Goal: Task Accomplishment & Management: Manage account settings

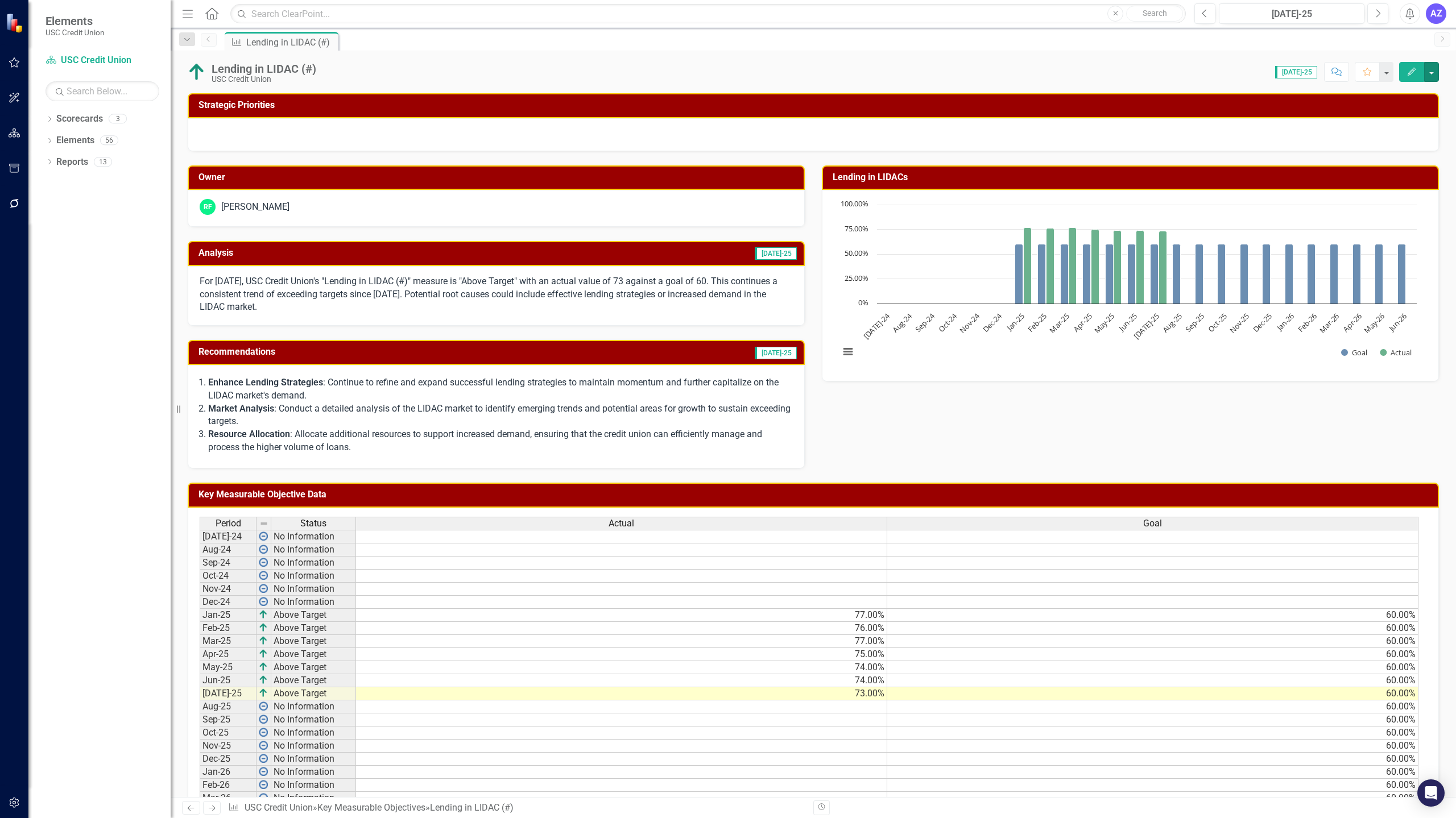
drag, startPoint x: 1433, startPoint y: 74, endPoint x: 1079, endPoint y: -69, distance: 381.8
click at [1079, 0] on html "Elements USC Credit Union Scorecard USC Credit Union Search Dropdown Scorecards…" at bounding box center [728, 409] width 1456 height 818
click at [1432, 67] on button "button" at bounding box center [1431, 72] width 15 height 20
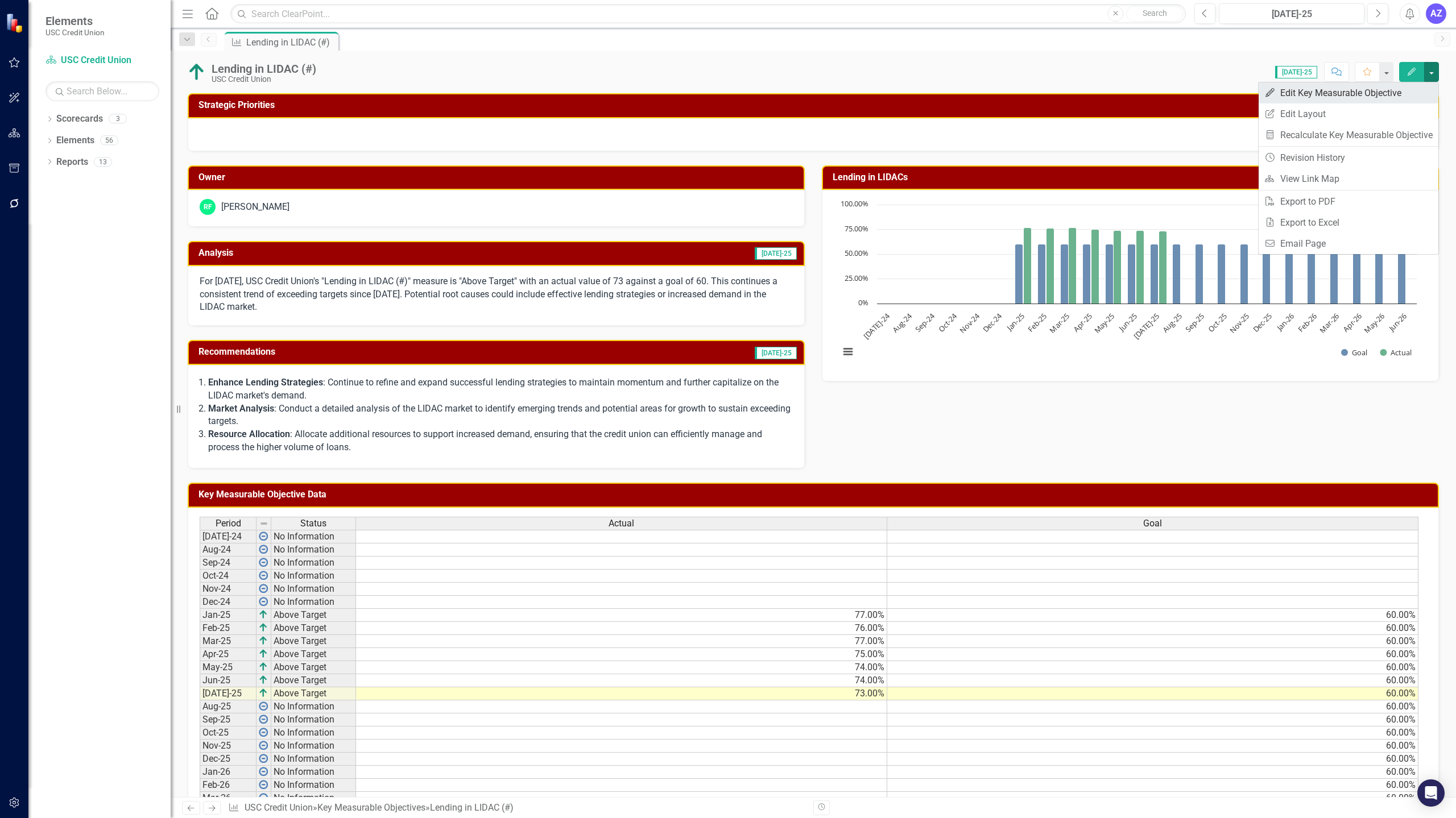
click at [1393, 87] on link "Edit Edit Key Measurable Objective" at bounding box center [1348, 93] width 180 height 21
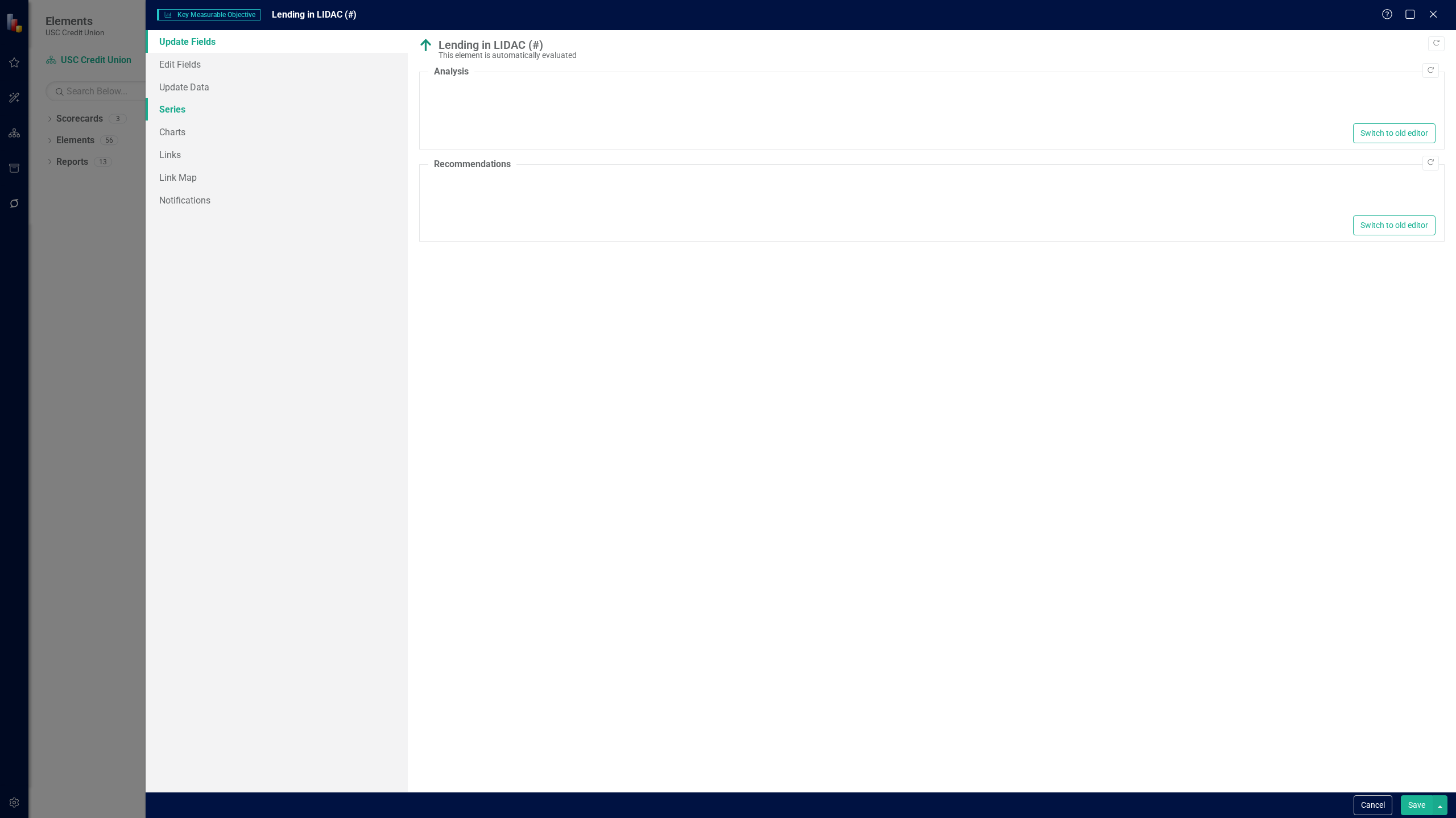
type textarea "<p>For [DATE], USC Credit Union's "Lending in LIDAC (#)" measure is "Above Targ…"
type textarea "<ol> <li> <p><strong>Enhance Lending Strategies</strong>: Continue to refine an…"
click at [198, 112] on link "Series" at bounding box center [277, 110] width 262 height 23
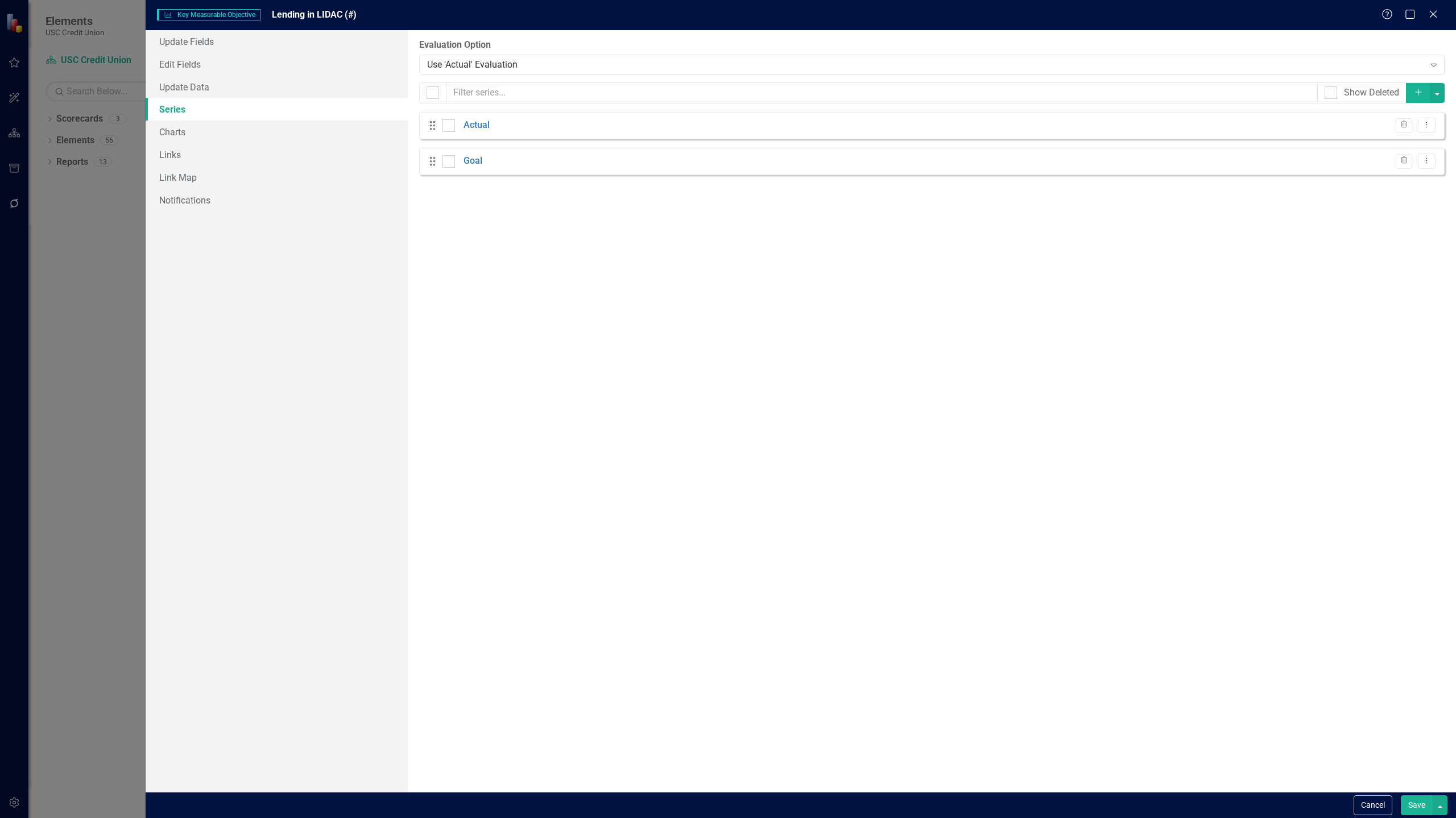
checkbox input "false"
click at [188, 133] on link "Charts" at bounding box center [277, 132] width 262 height 23
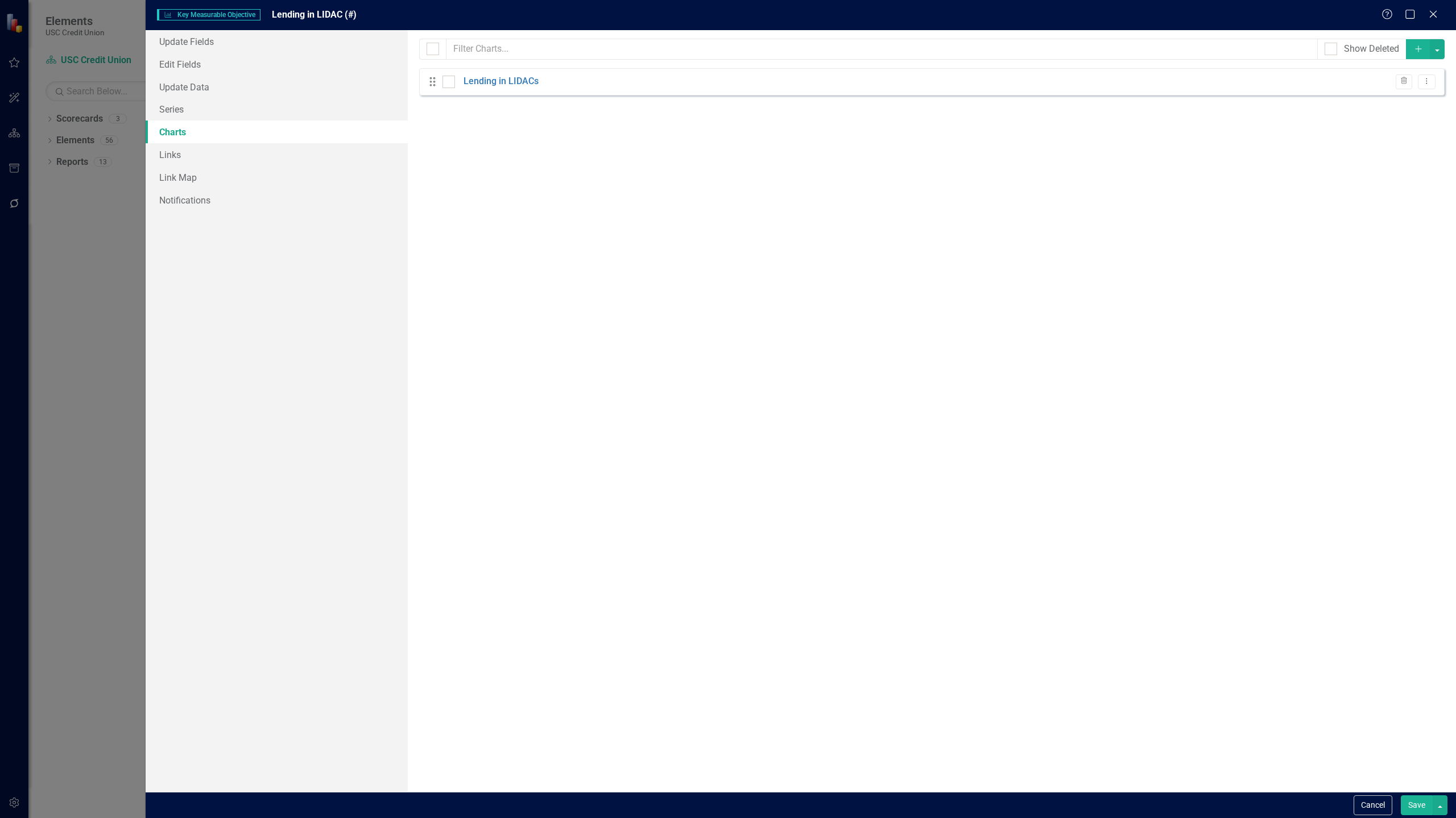
checkbox input "false"
click at [1424, 83] on icon "Dropdown Menu" at bounding box center [1427, 80] width 10 height 7
click at [1405, 98] on link "Edit Edit Chart" at bounding box center [1391, 101] width 90 height 21
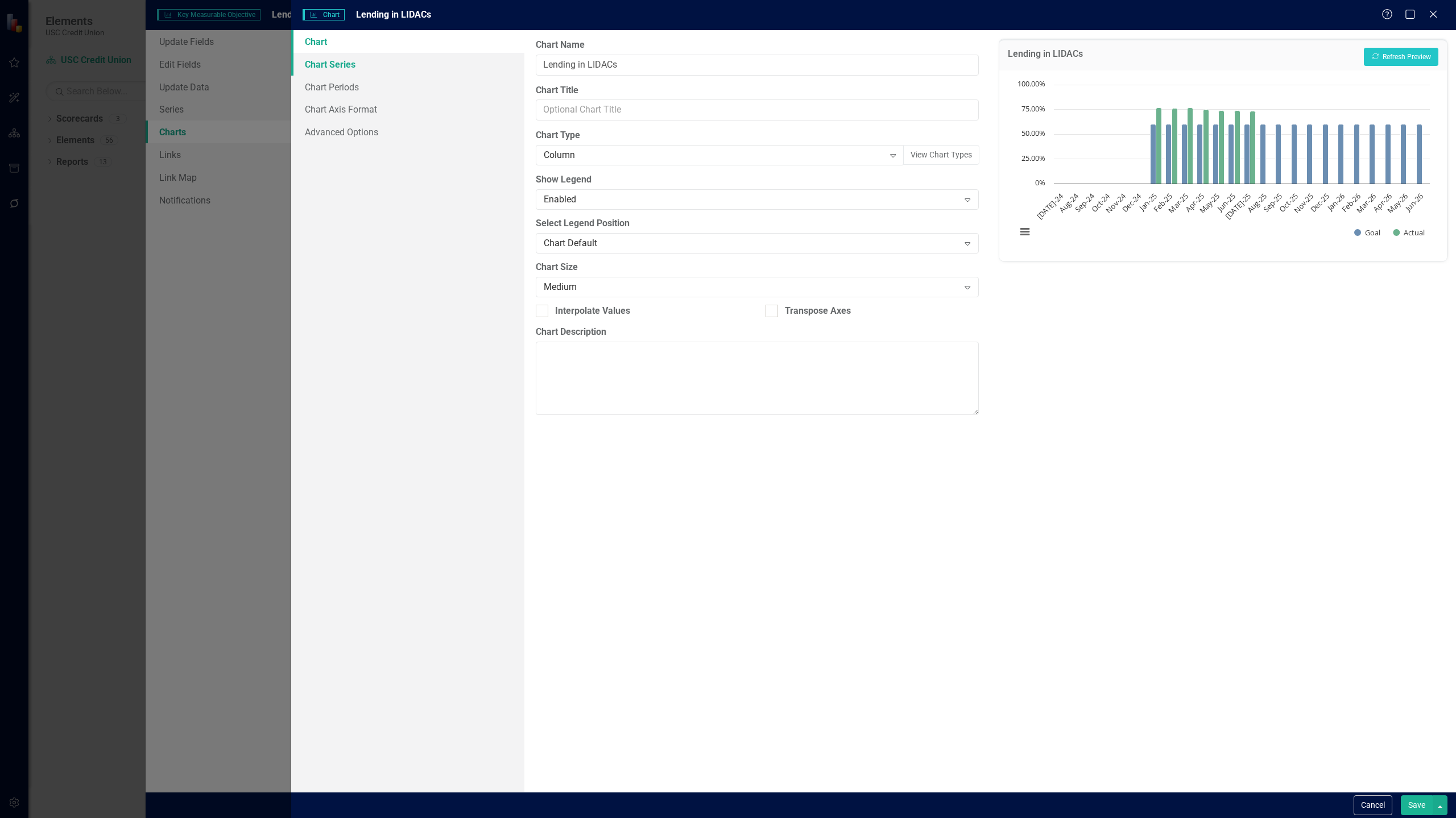
click at [356, 66] on link "Chart Series" at bounding box center [408, 65] width 234 height 23
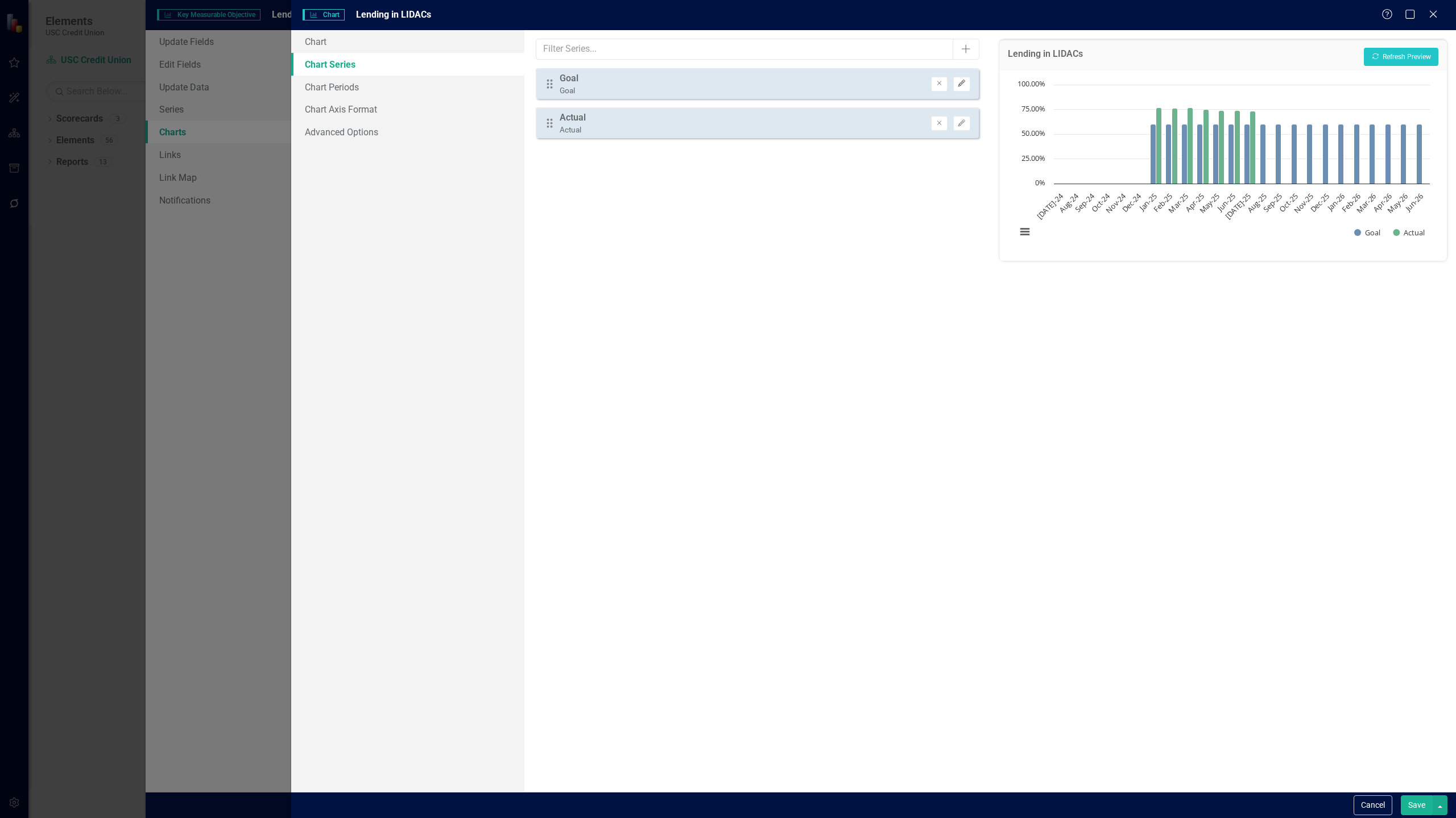
click at [960, 84] on icon "Edit" at bounding box center [962, 84] width 9 height 7
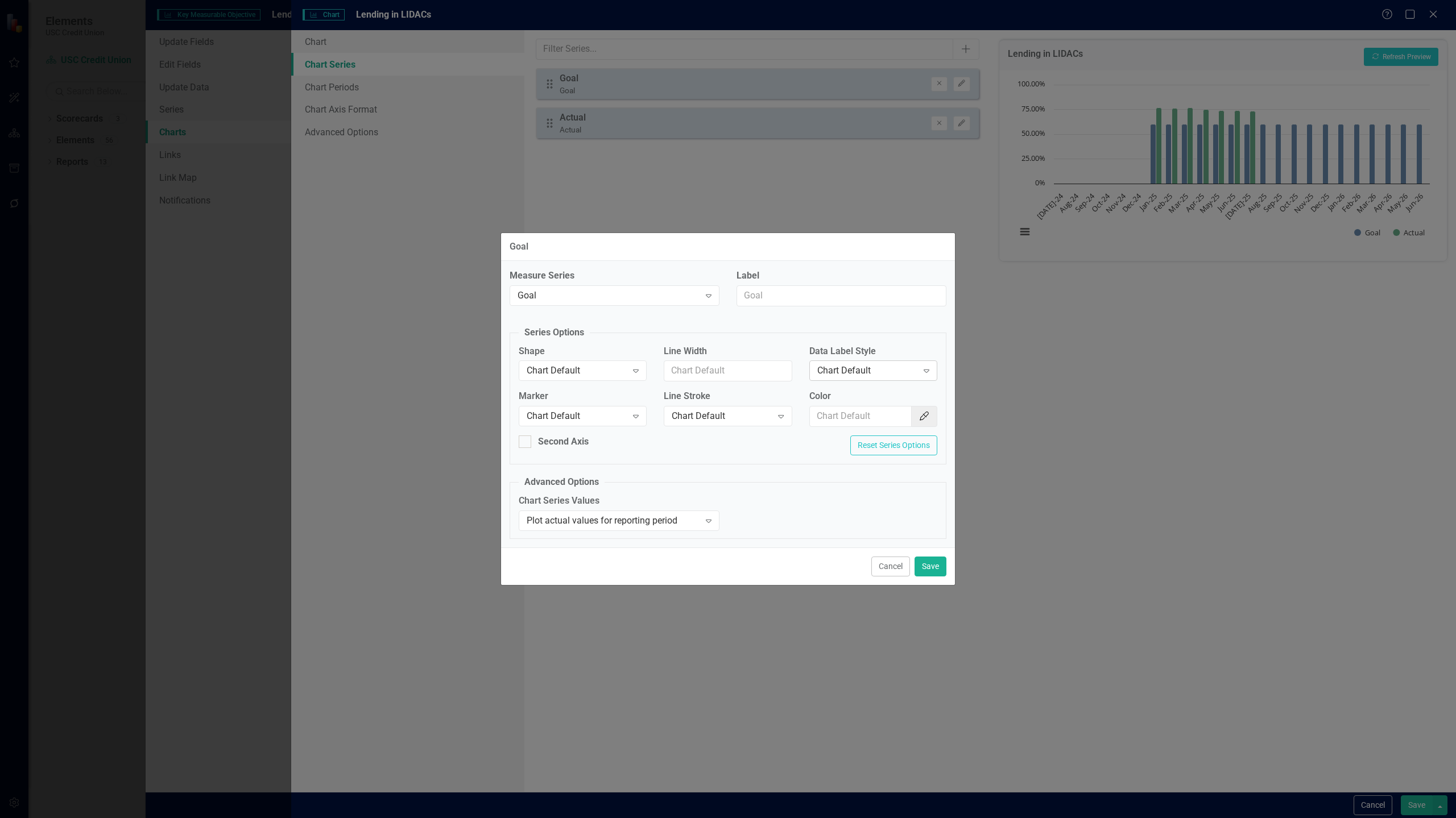
click at [890, 365] on div "Chart Default" at bounding box center [867, 371] width 100 height 13
click at [615, 371] on div "Chart Default" at bounding box center [577, 371] width 100 height 13
click at [553, 428] on div "Line" at bounding box center [585, 428] width 110 height 13
click at [923, 416] on icon "Color Picker" at bounding box center [924, 417] width 11 height 9
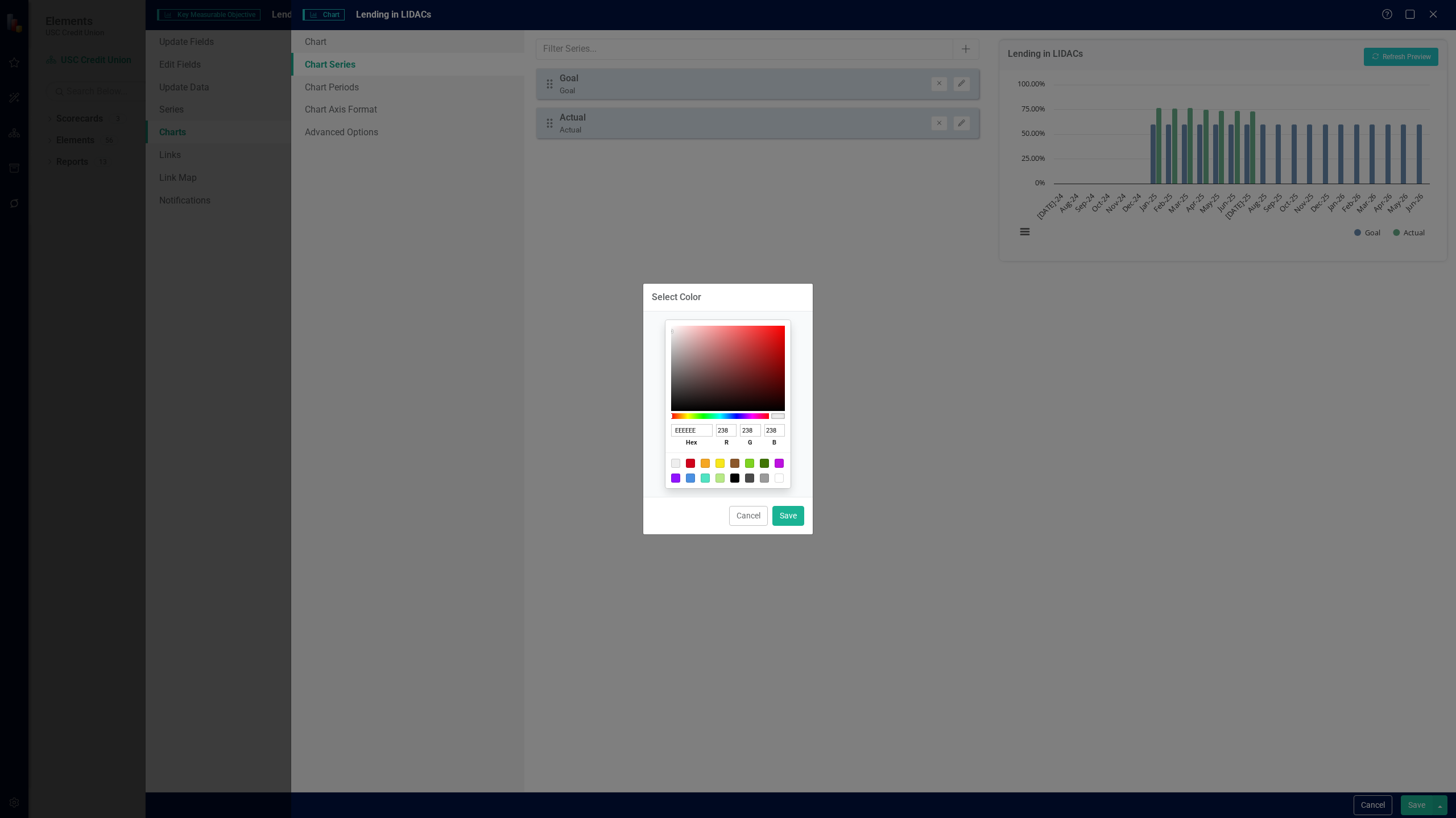
click at [705, 430] on input "EEEEEE" at bounding box center [692, 431] width 42 height 13
paste input "#990000"
type input "EEEEEE"
click at [786, 519] on button "Save" at bounding box center [788, 516] width 32 height 20
type input "#eeeeee"
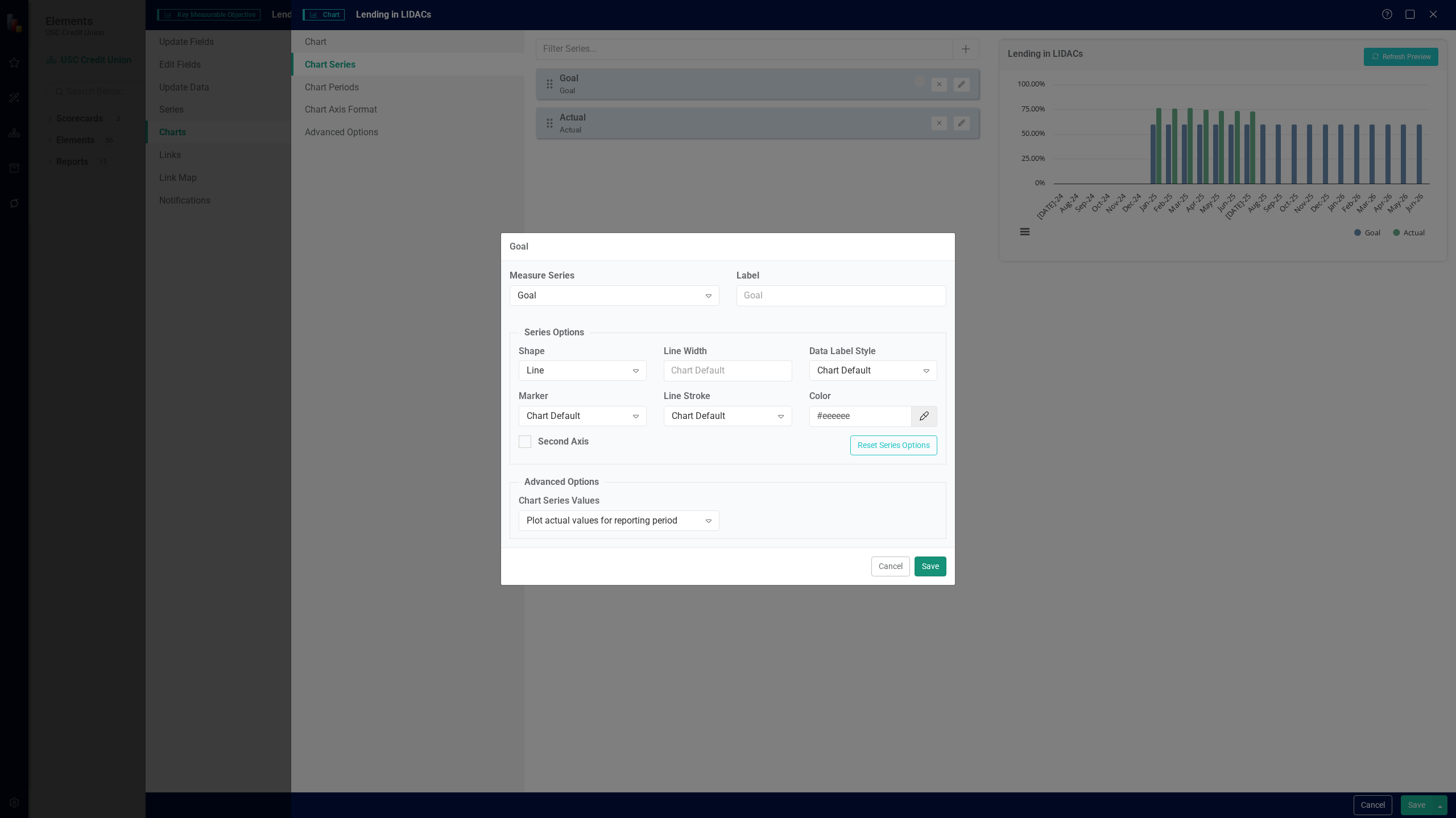
click at [939, 570] on button "Save" at bounding box center [931, 567] width 32 height 20
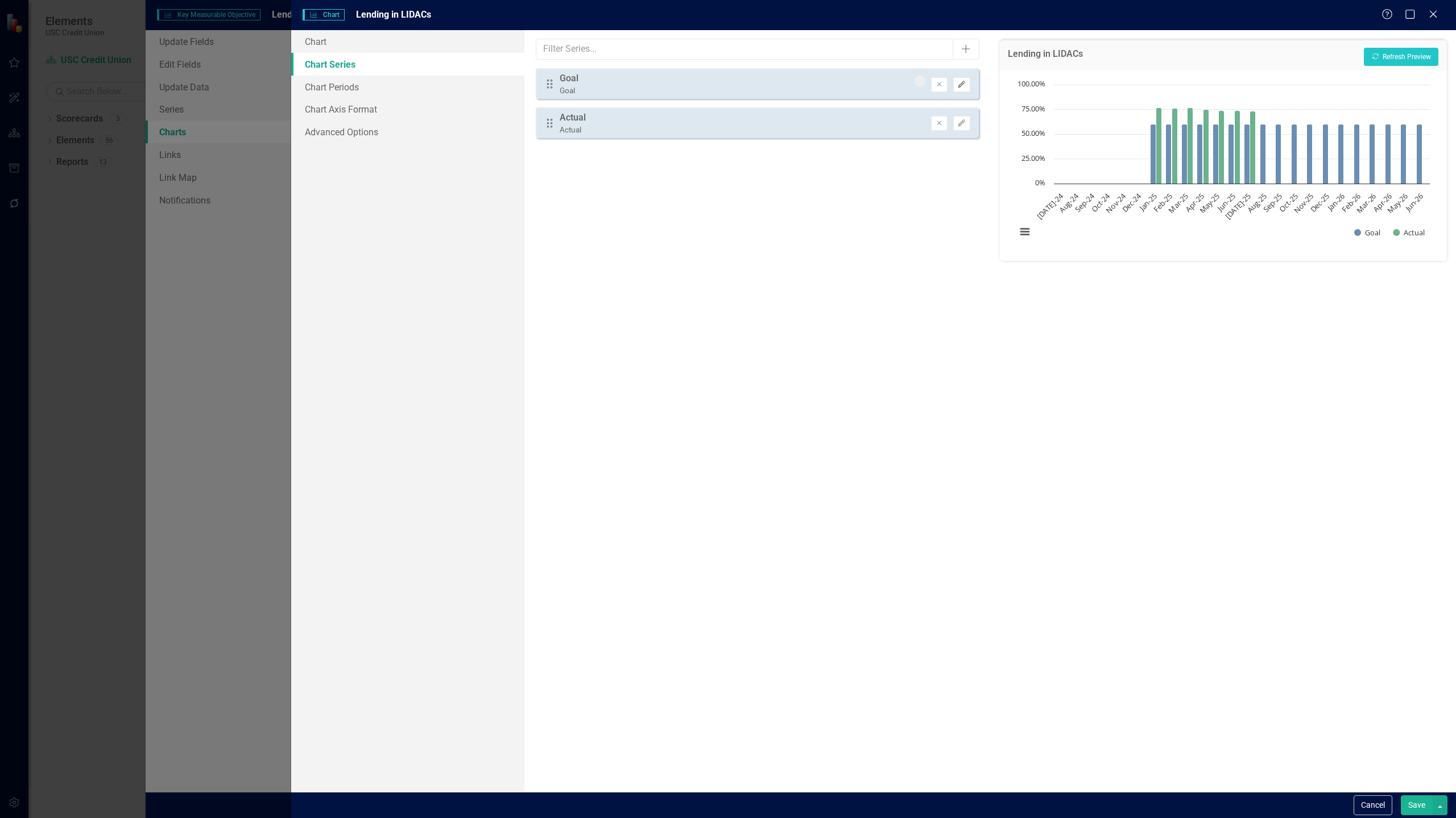
click at [961, 84] on icon "Edit" at bounding box center [962, 85] width 9 height 7
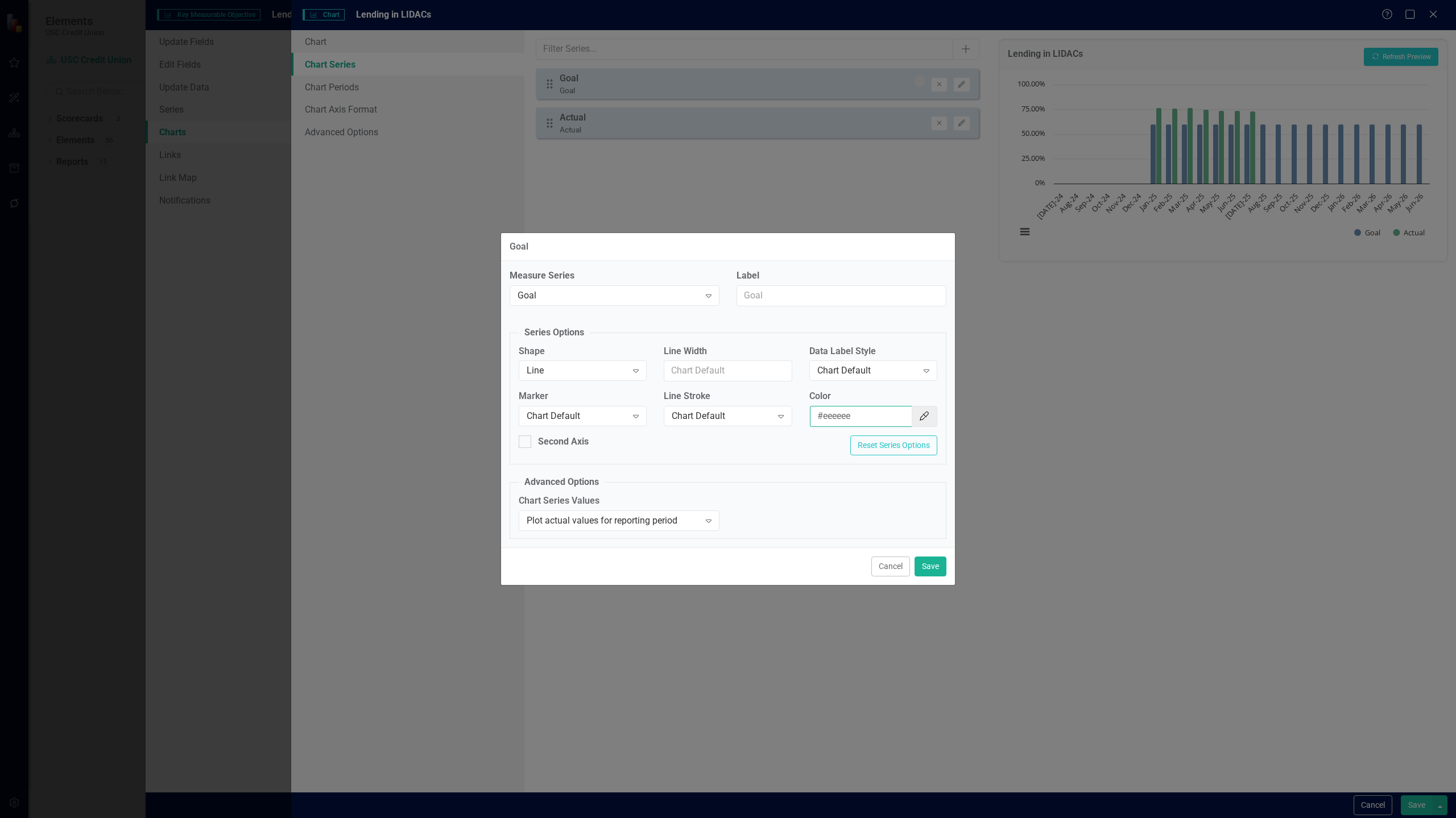
click at [869, 424] on input "#eeeeee" at bounding box center [862, 417] width 103 height 21
paste input "#990000"
type input "#990000"
click at [927, 569] on button "Save" at bounding box center [931, 567] width 32 height 20
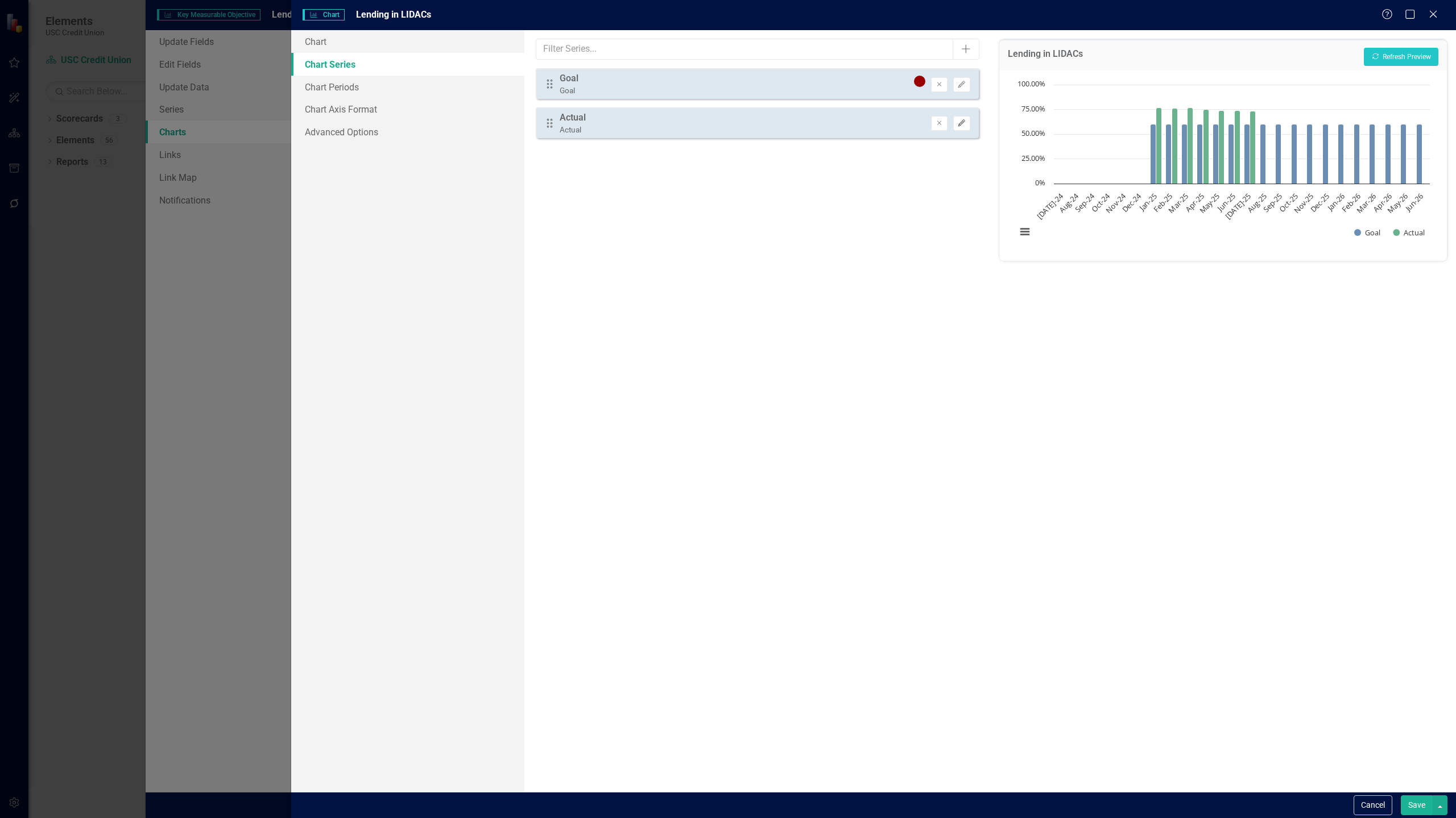
click at [962, 122] on icon "button" at bounding box center [962, 123] width 7 height 7
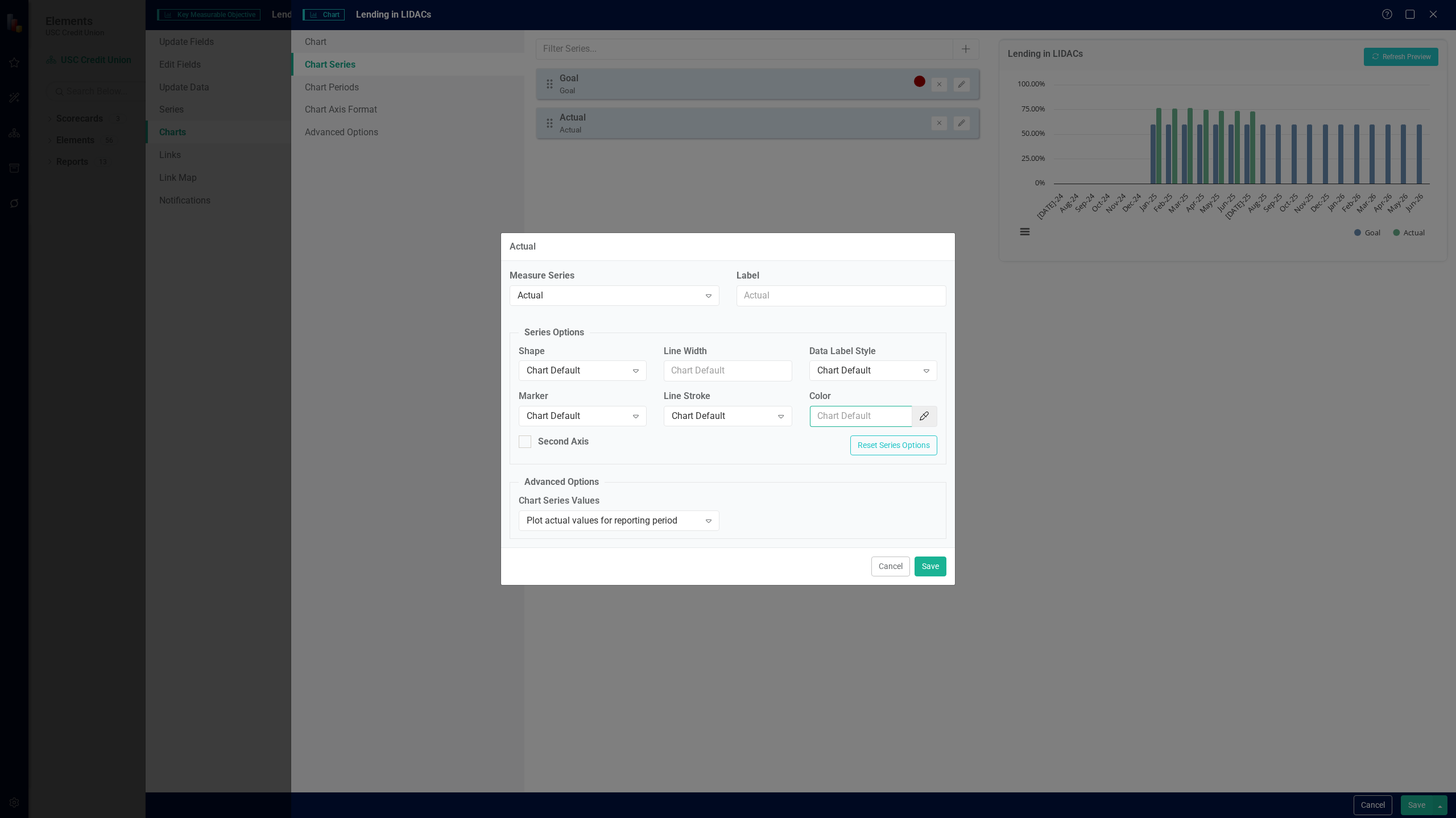
click at [843, 409] on input "Color" at bounding box center [862, 417] width 103 height 21
paste input "#FFCC00"
type input "#FFCC00"
click at [941, 573] on button "Save" at bounding box center [931, 567] width 32 height 20
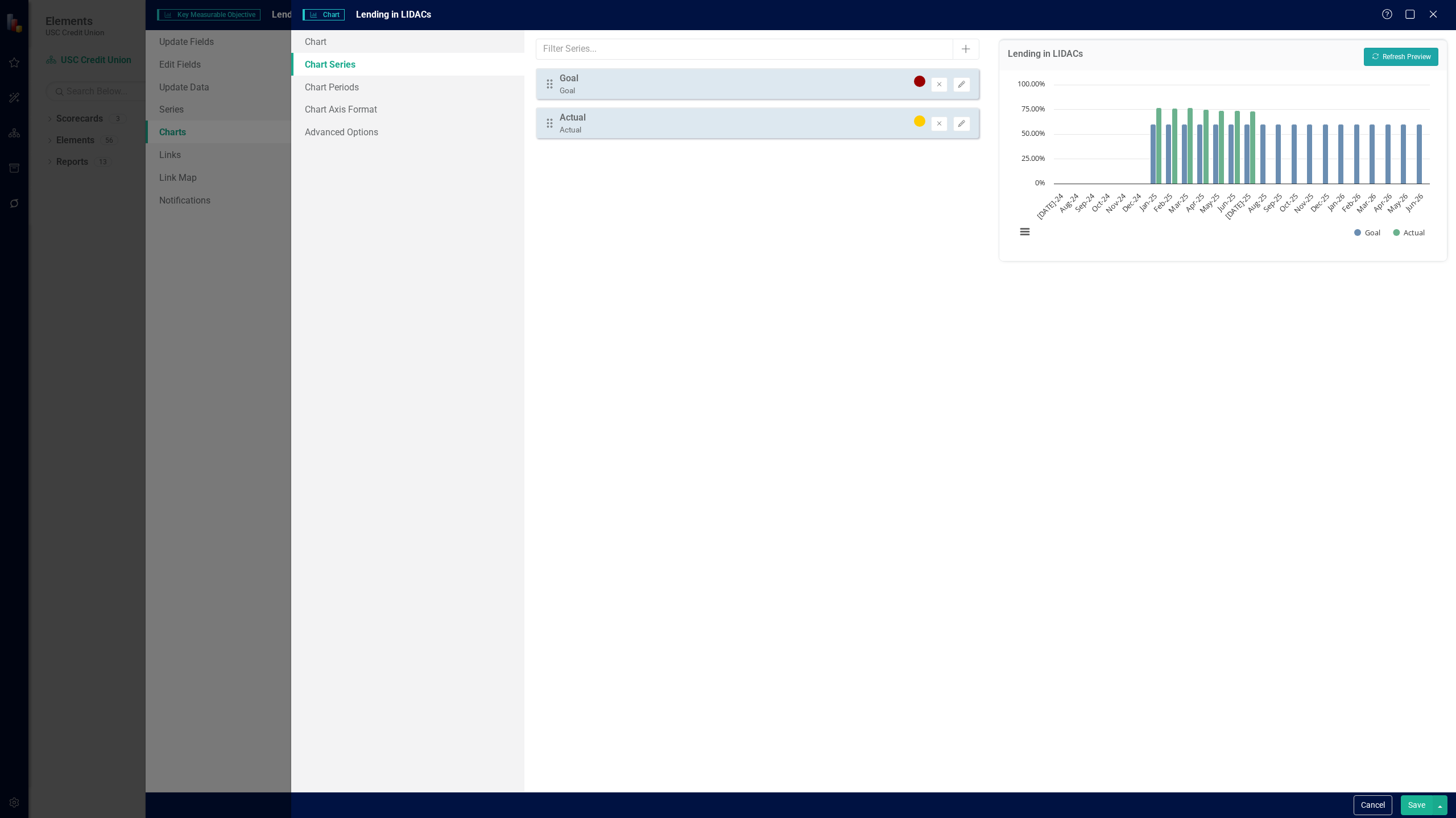
click at [1393, 56] on button "Recalculate Refresh Preview" at bounding box center [1401, 57] width 74 height 19
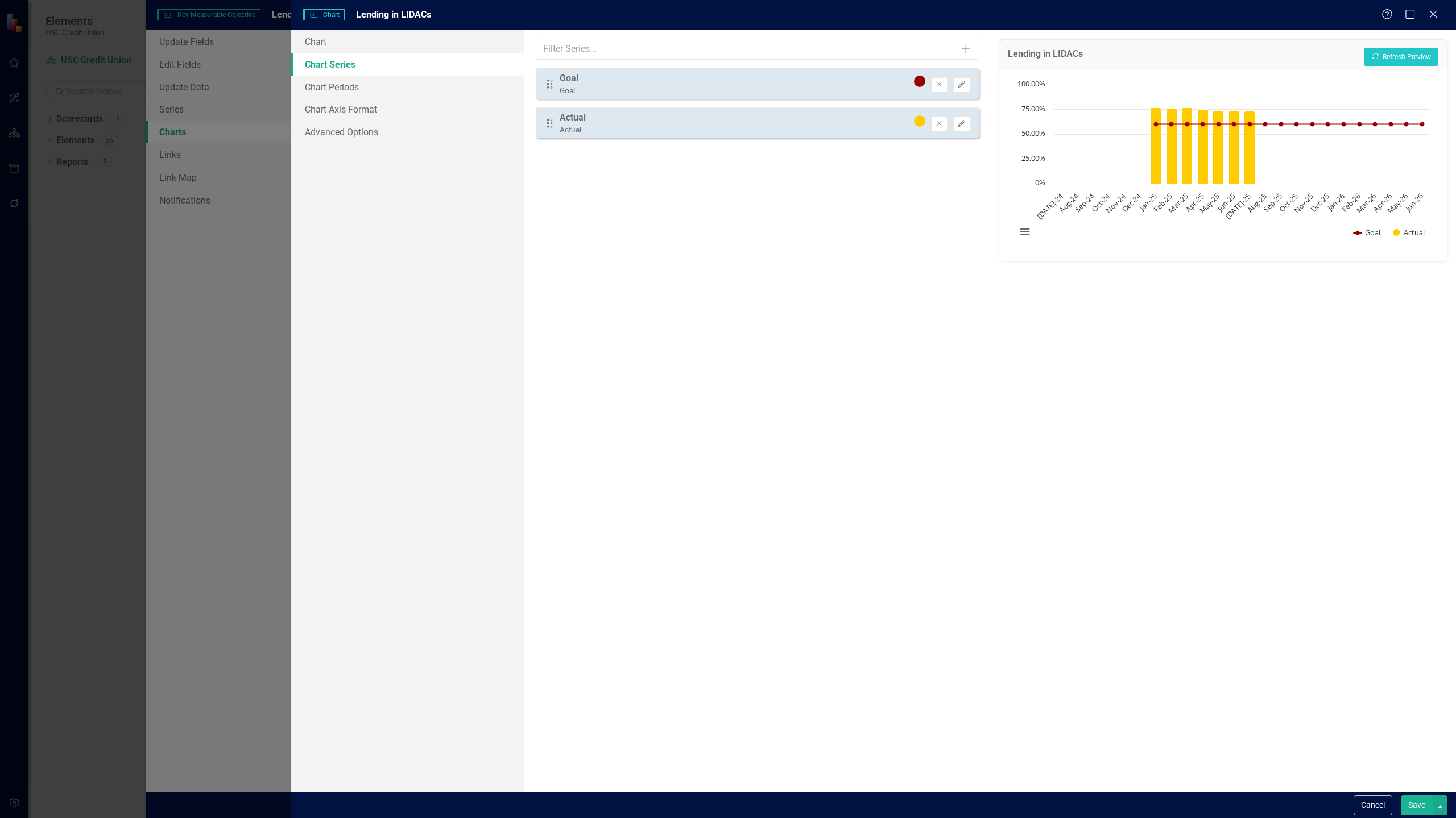
click at [1424, 807] on button "Save" at bounding box center [1417, 806] width 32 height 20
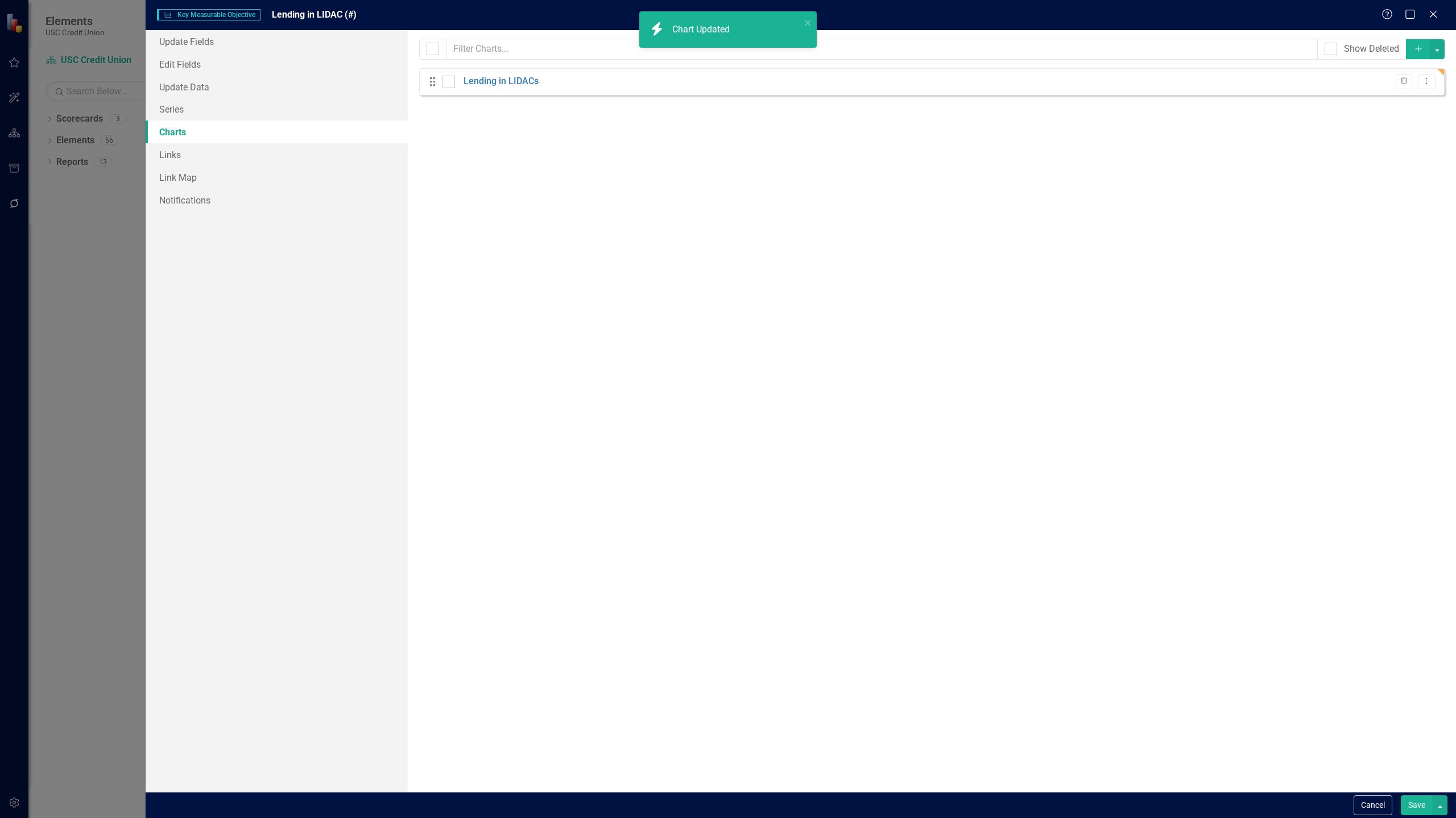
click at [1410, 803] on button "Save" at bounding box center [1417, 806] width 32 height 20
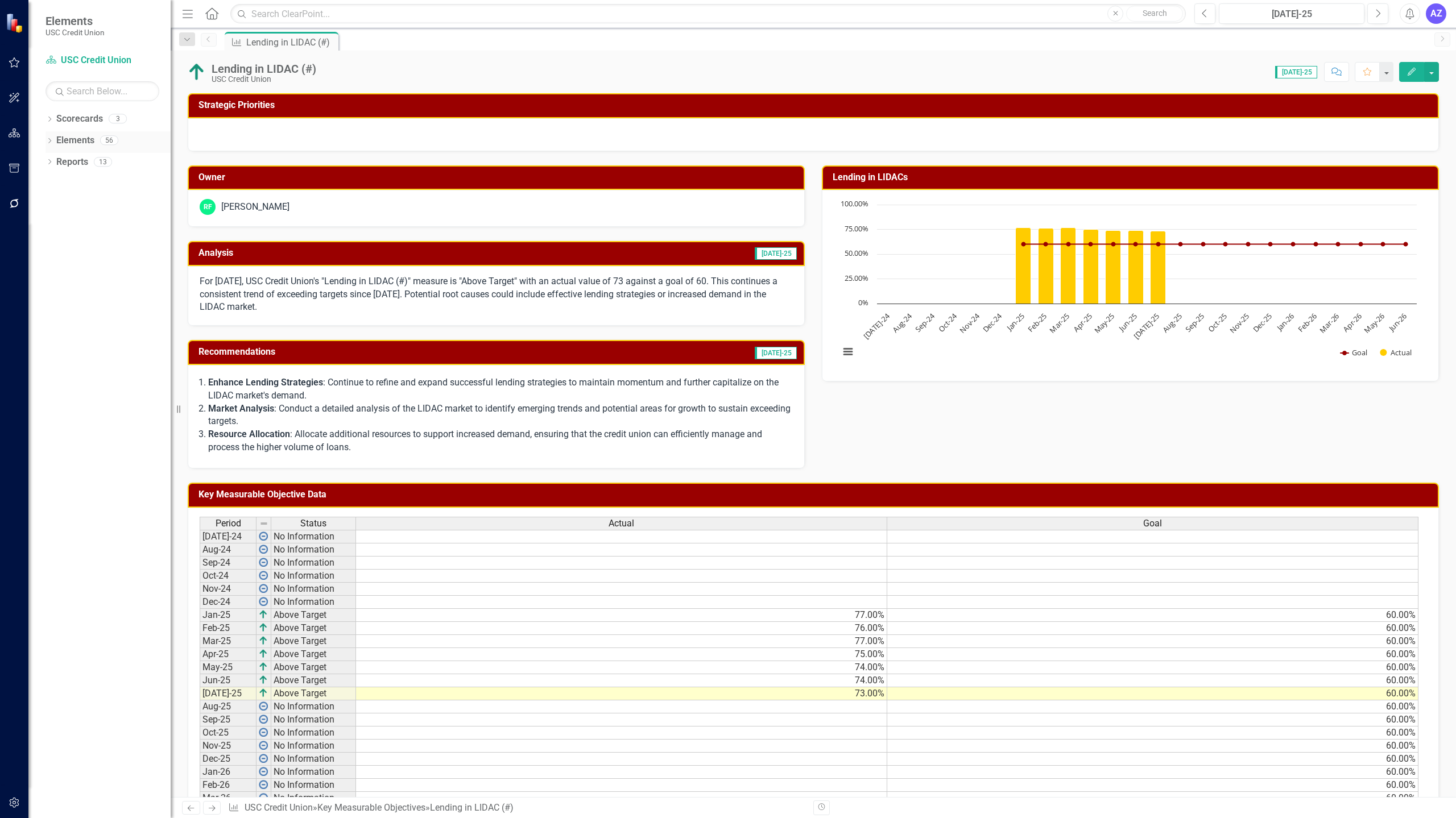
click at [83, 135] on link "Elements" at bounding box center [75, 141] width 38 height 13
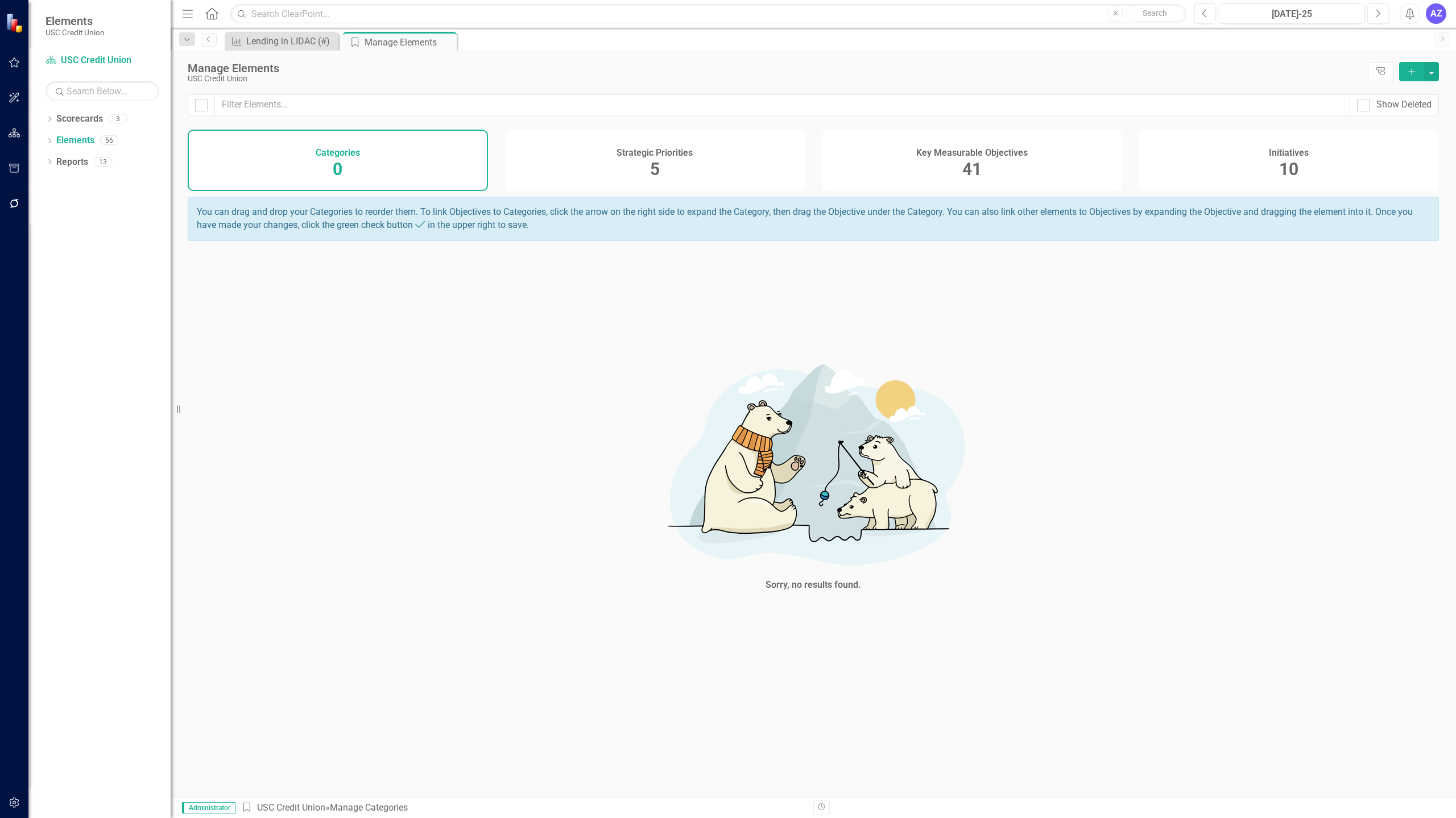
click at [954, 156] on h4 "Key Measurable Objectives" at bounding box center [972, 153] width 111 height 11
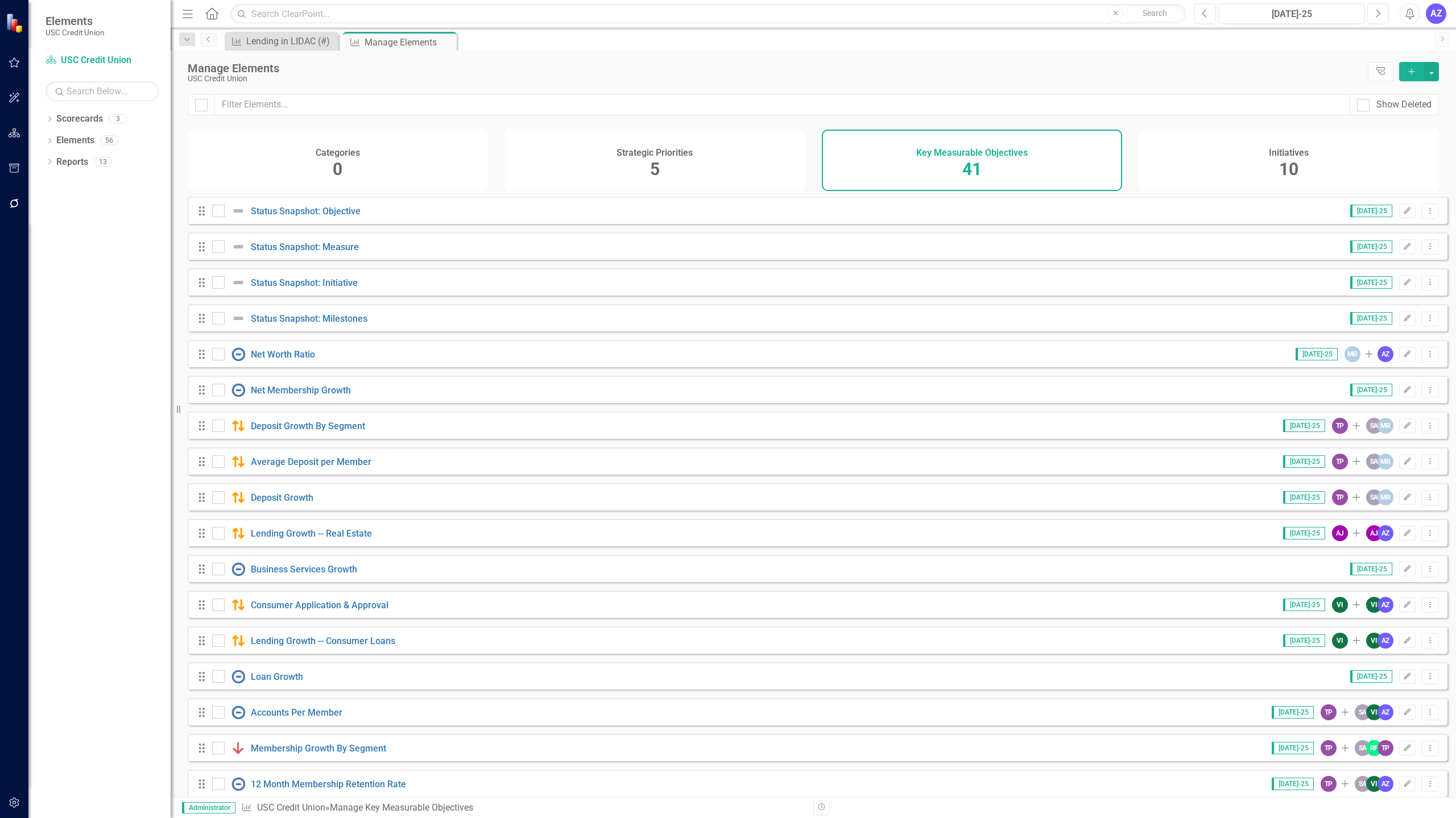
checkbox input "false"
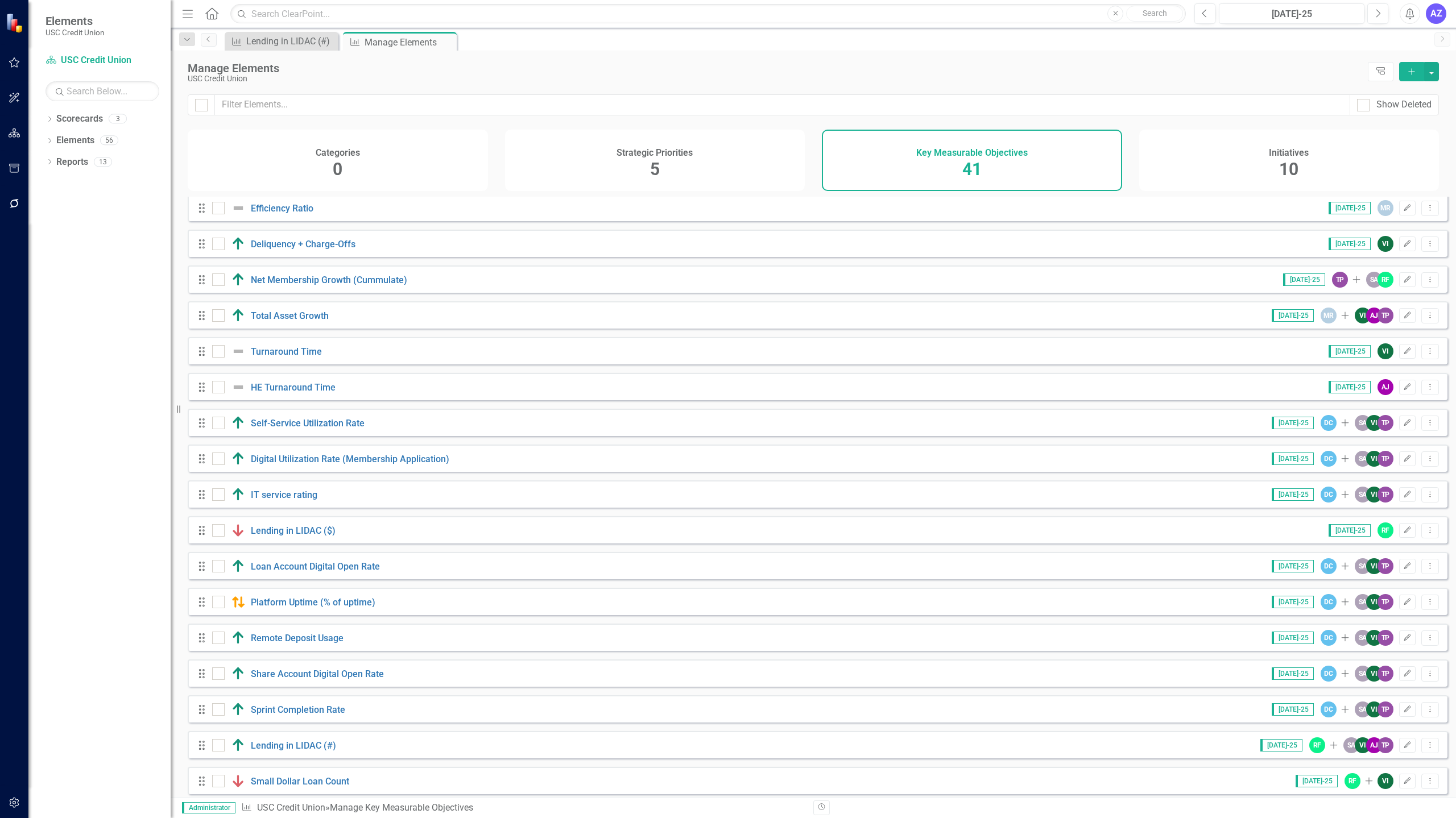
scroll to position [877, 0]
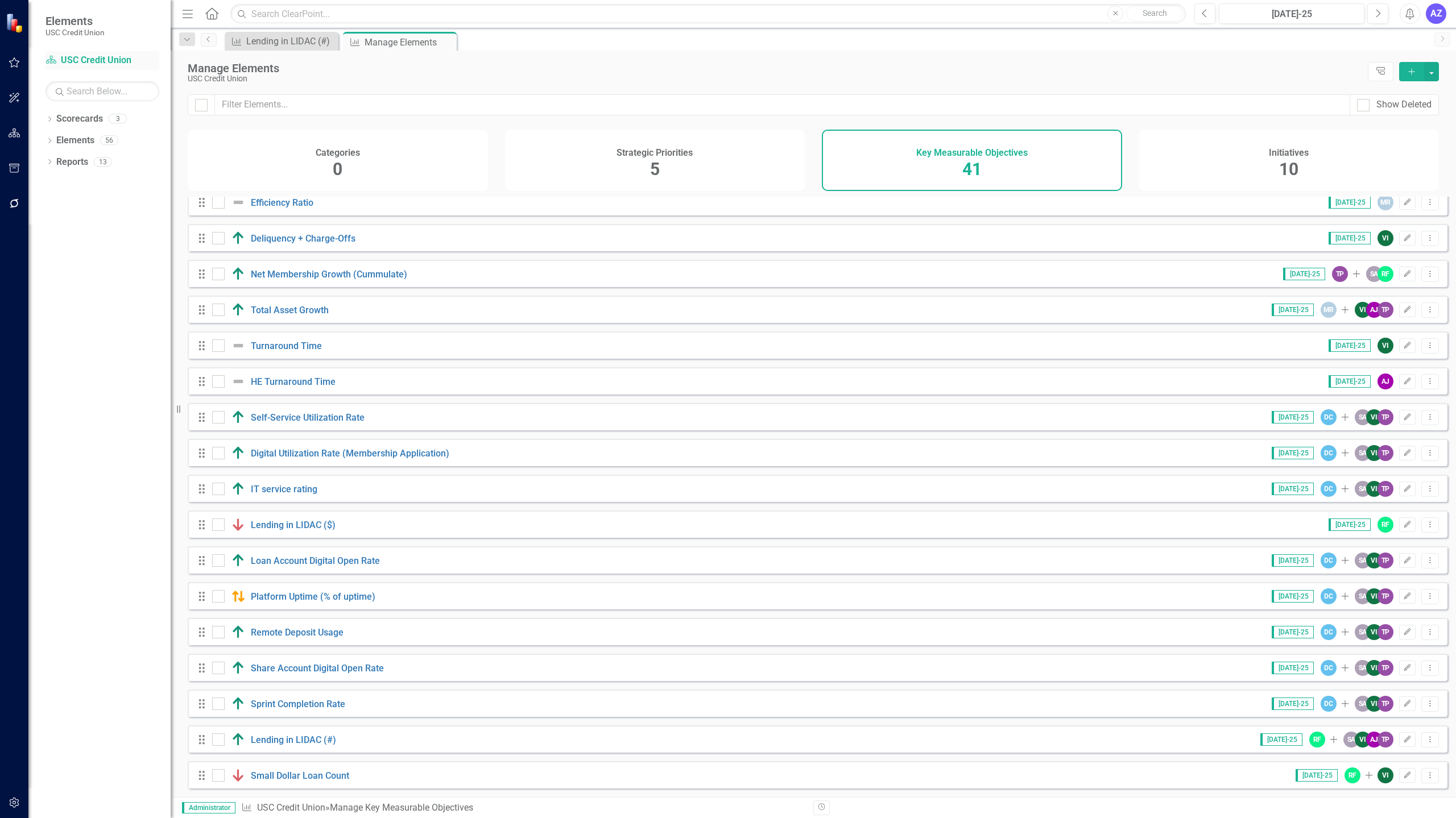
click at [111, 60] on link "Scorecard USC Credit Union" at bounding box center [102, 60] width 114 height 13
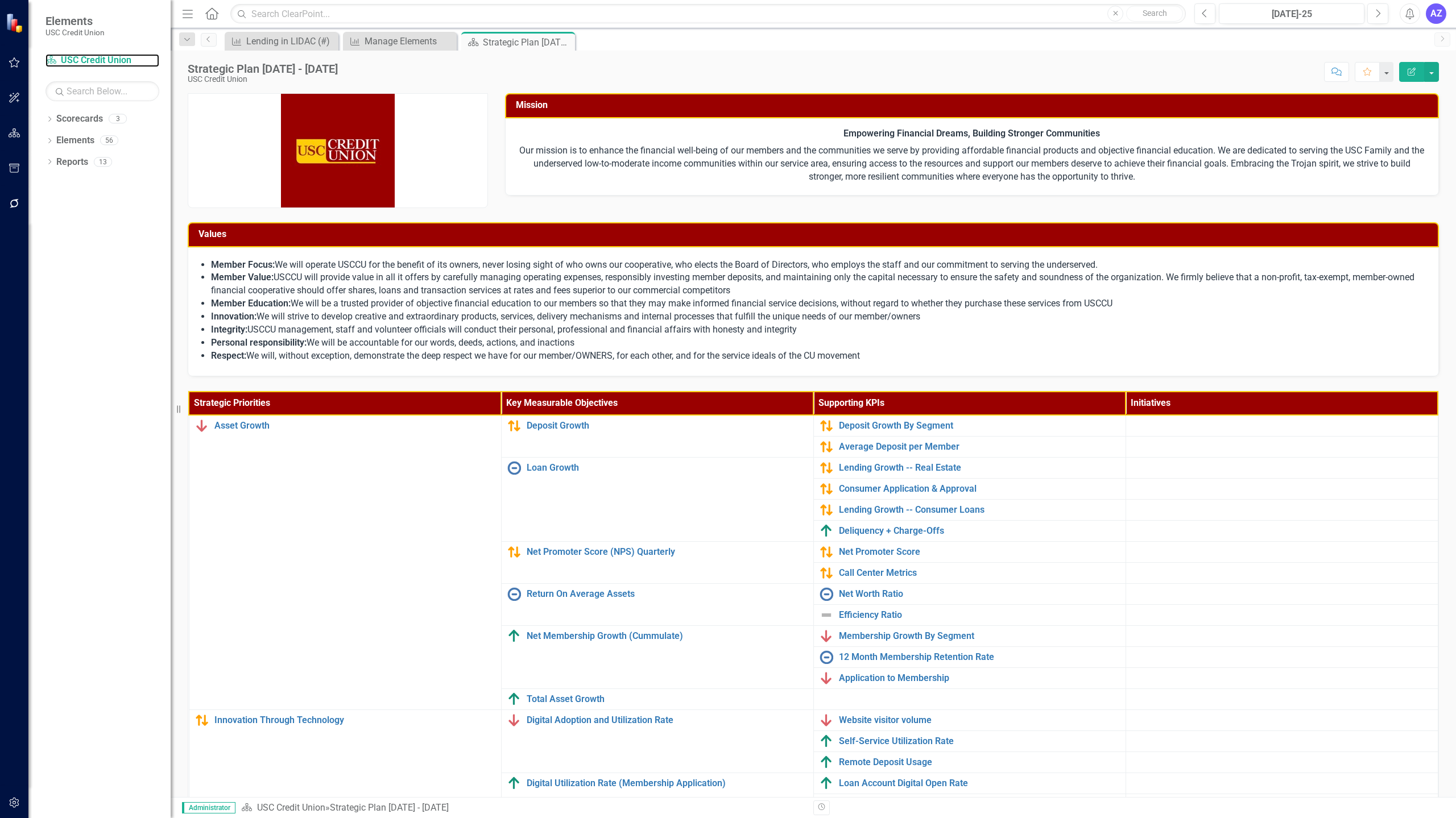
scroll to position [142, 0]
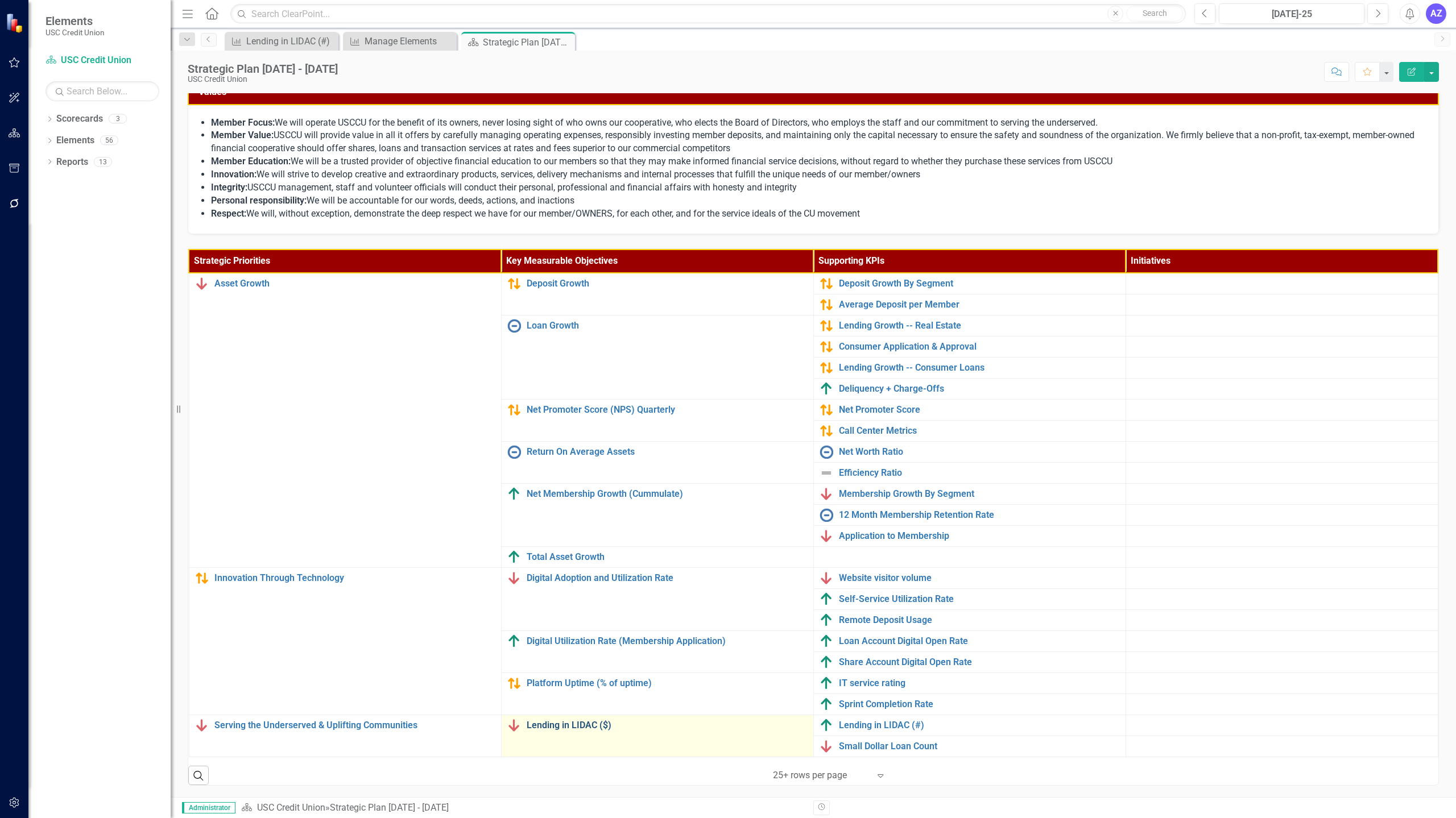
click at [585, 728] on link "Lending in LIDAC ($)" at bounding box center [668, 726] width 281 height 11
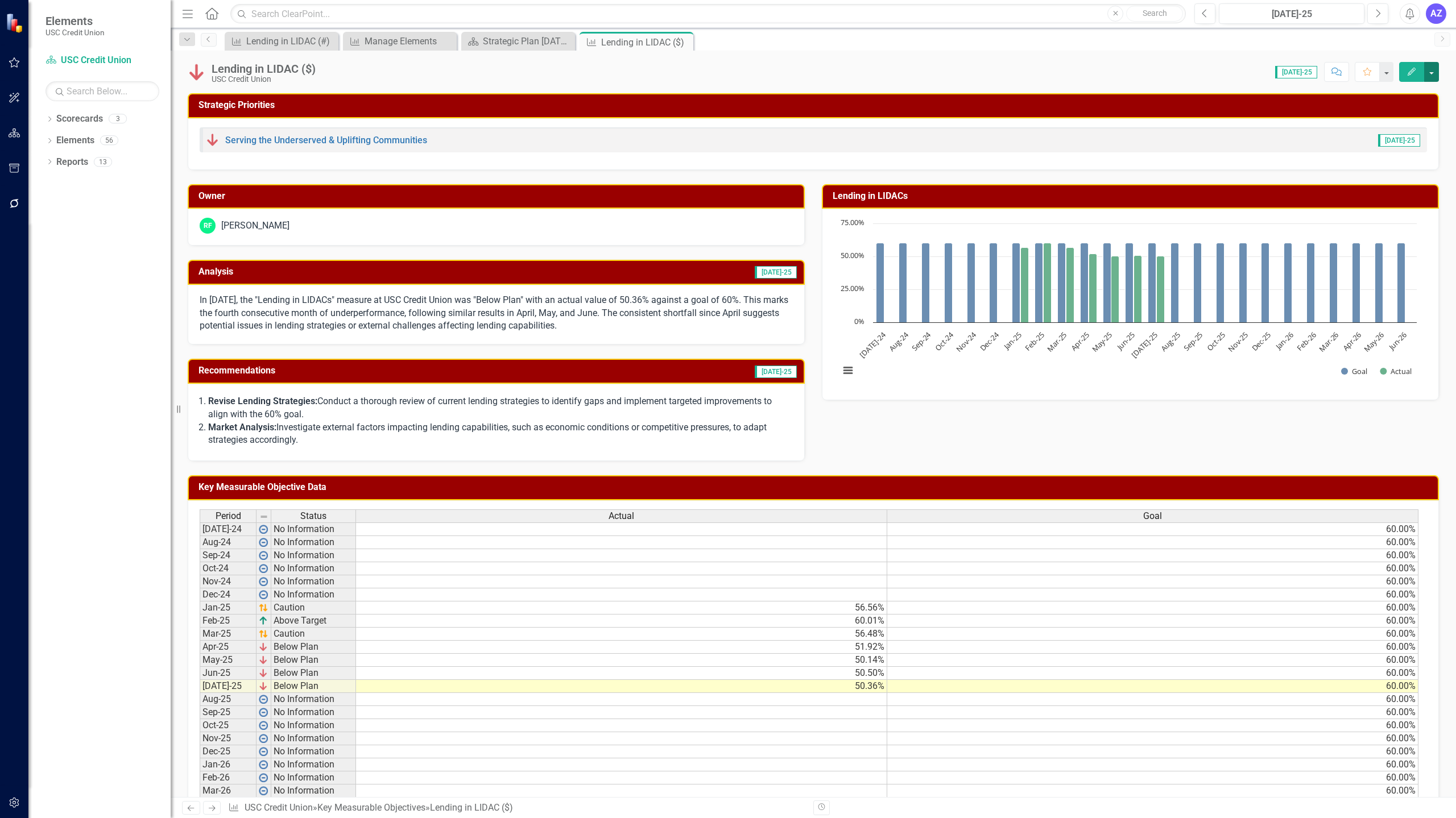
click at [1429, 66] on button "button" at bounding box center [1431, 72] width 15 height 20
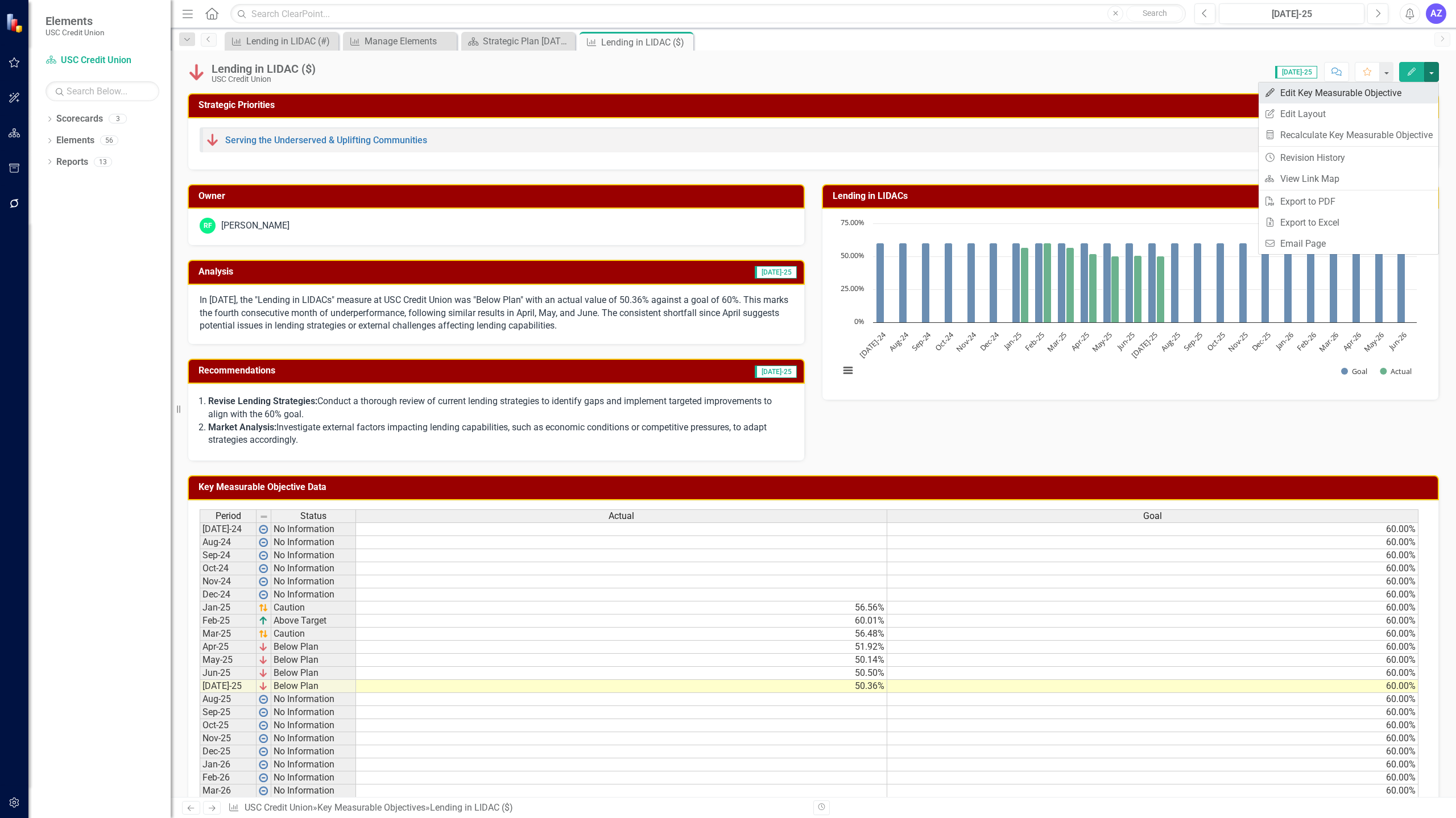
click at [1386, 96] on link "Edit Edit Key Measurable Objective" at bounding box center [1348, 93] width 180 height 21
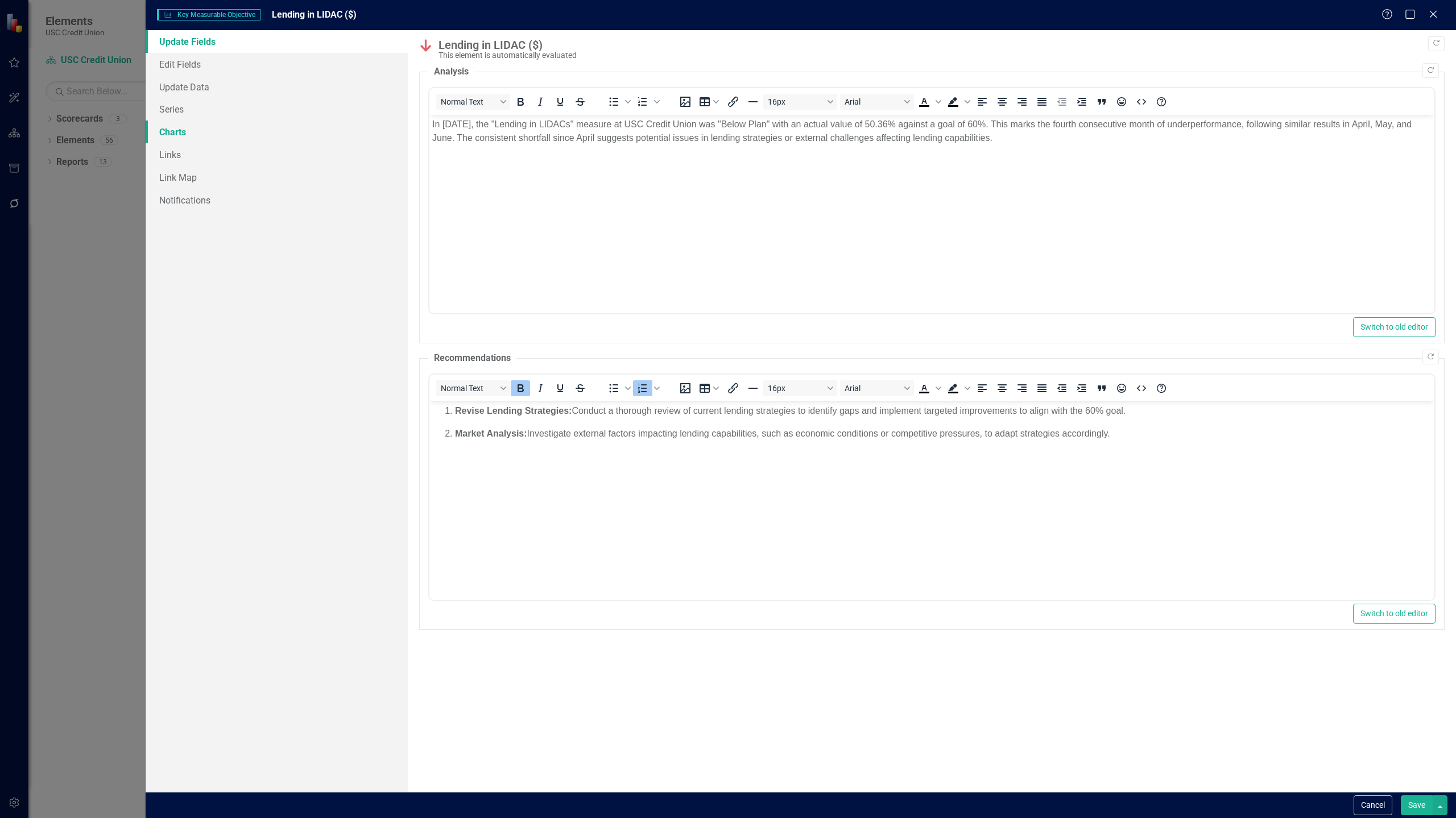
click at [226, 130] on link "Charts" at bounding box center [277, 132] width 262 height 23
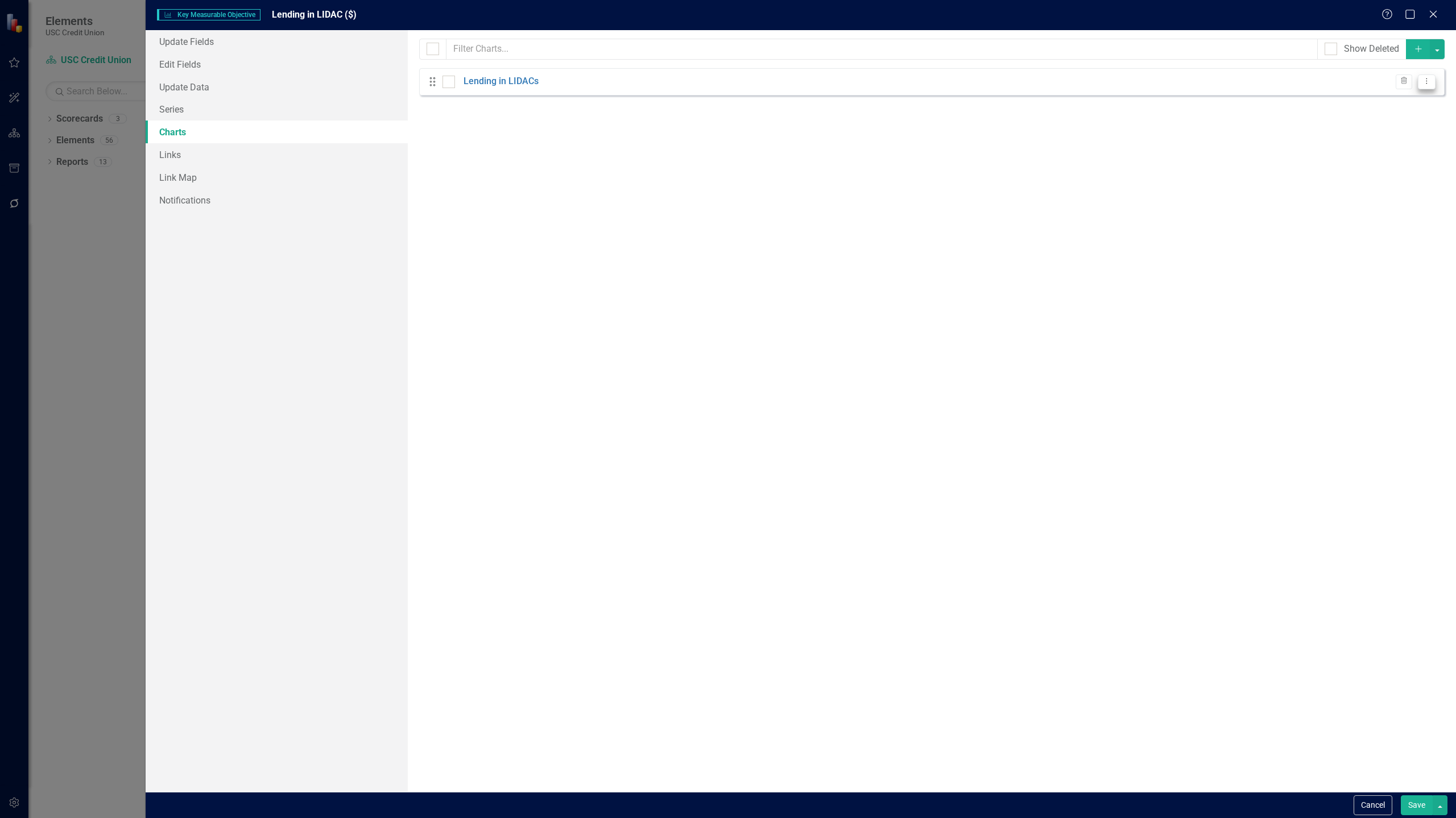
click at [1427, 80] on icon "Dropdown Menu" at bounding box center [1427, 80] width 10 height 7
click at [1394, 100] on link "Edit Edit Chart" at bounding box center [1391, 101] width 90 height 21
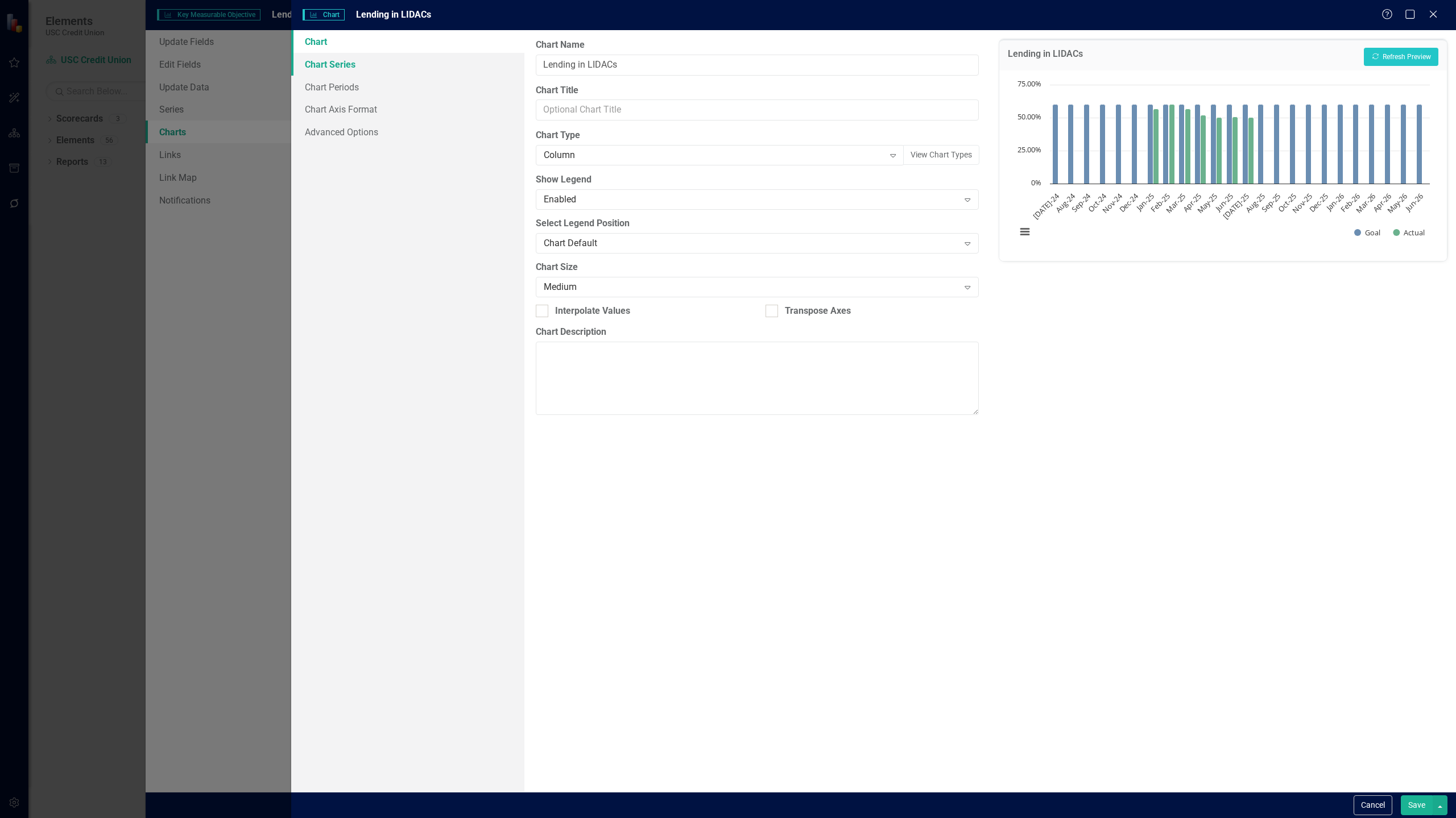
click at [333, 63] on link "Chart Series" at bounding box center [408, 65] width 234 height 23
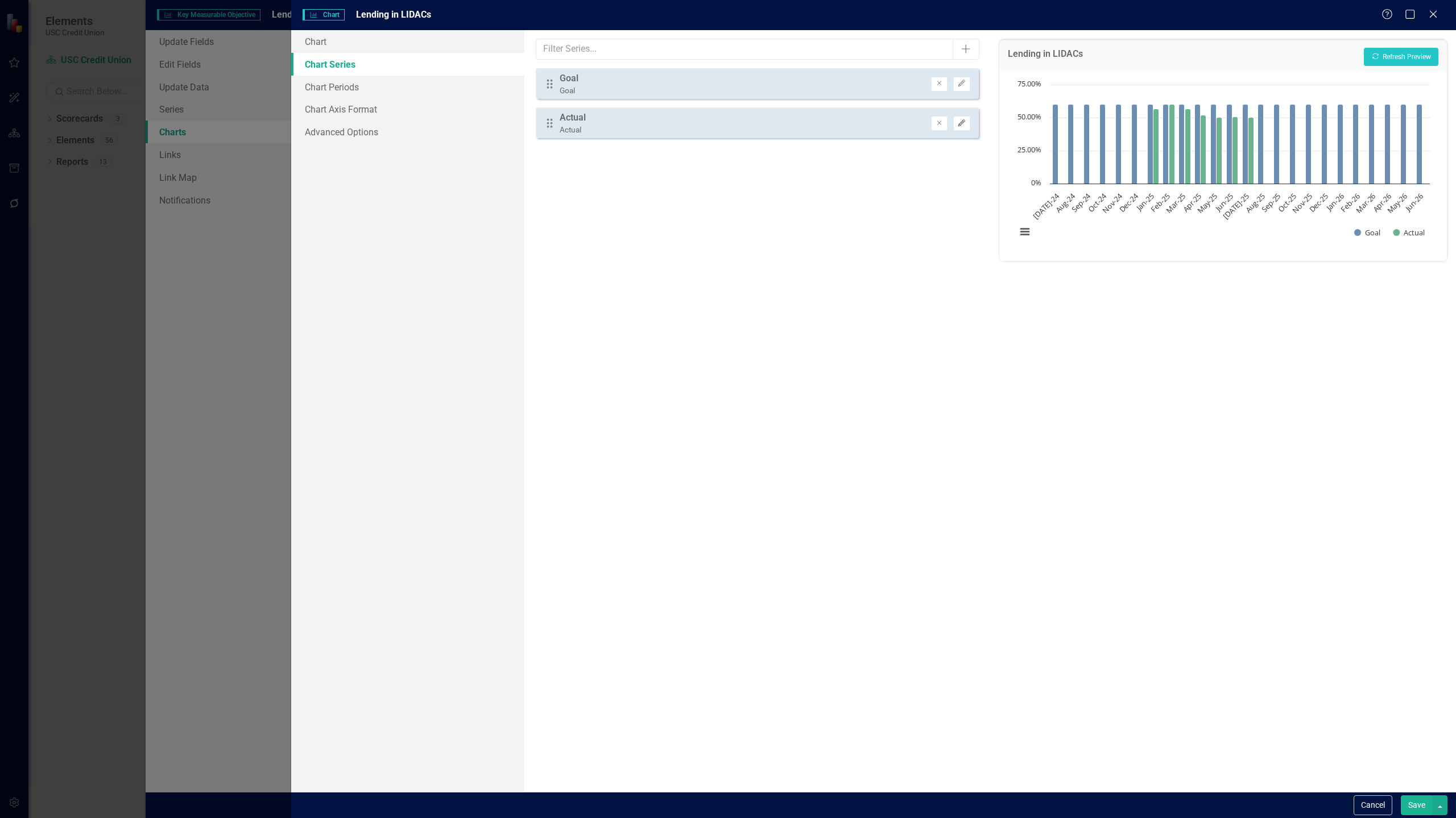
click at [966, 126] on icon "Edit" at bounding box center [962, 124] width 9 height 7
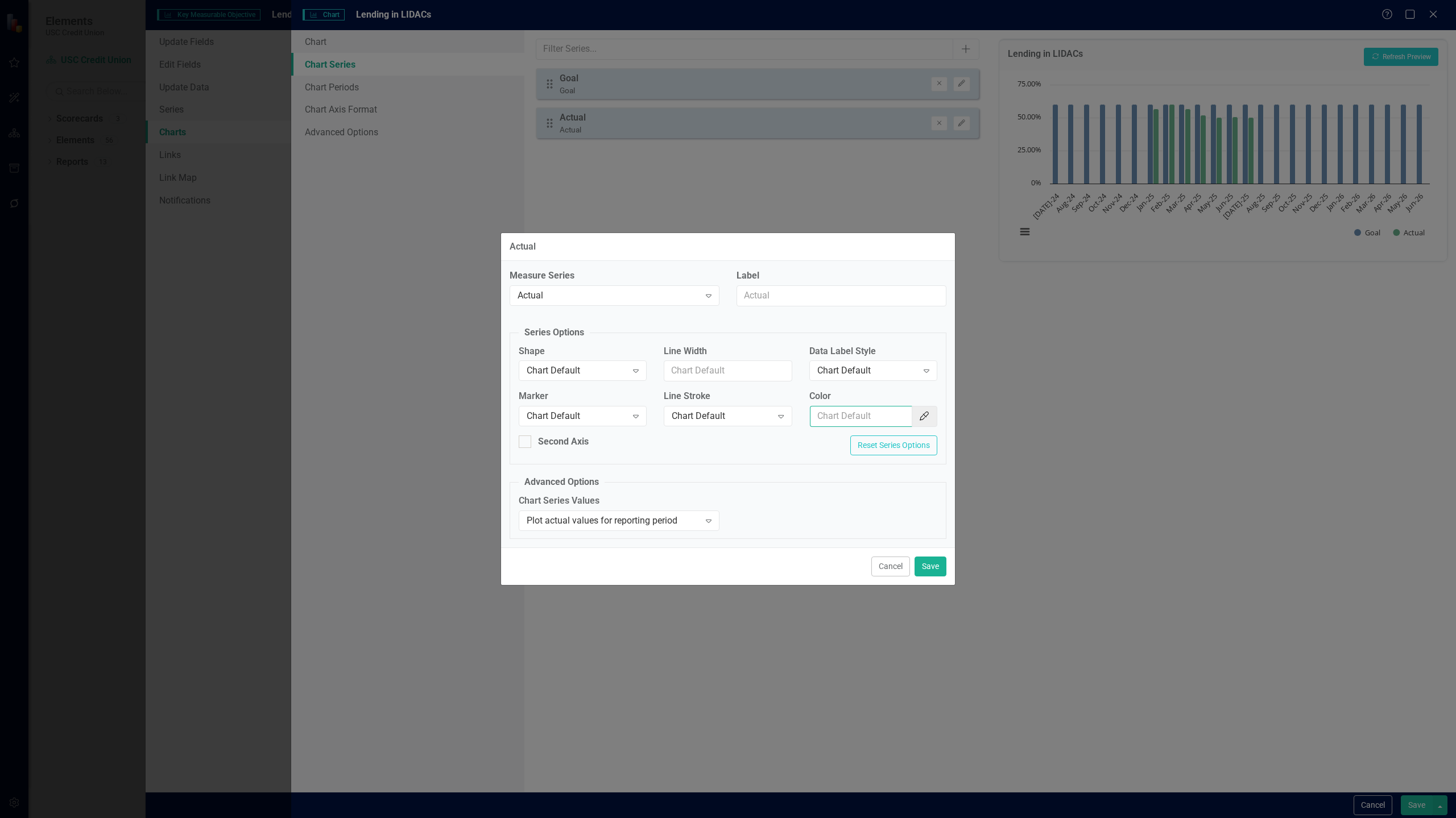
click at [881, 418] on input "Color" at bounding box center [862, 417] width 103 height 21
paste input "#FFCC00"
type input "#FFCC00"
click at [937, 565] on button "Save" at bounding box center [931, 567] width 32 height 20
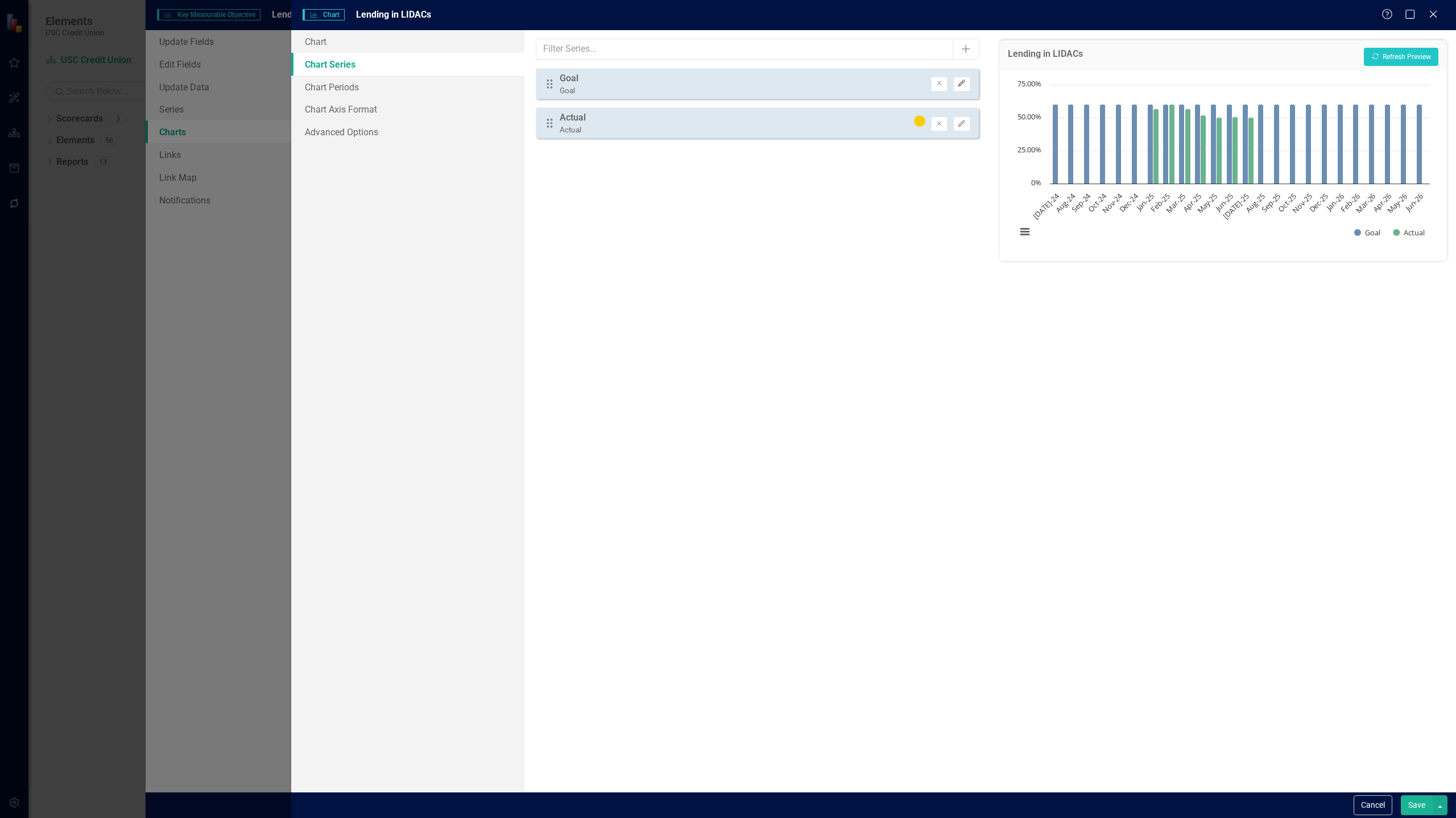
click at [963, 85] on icon "Edit" at bounding box center [962, 84] width 9 height 7
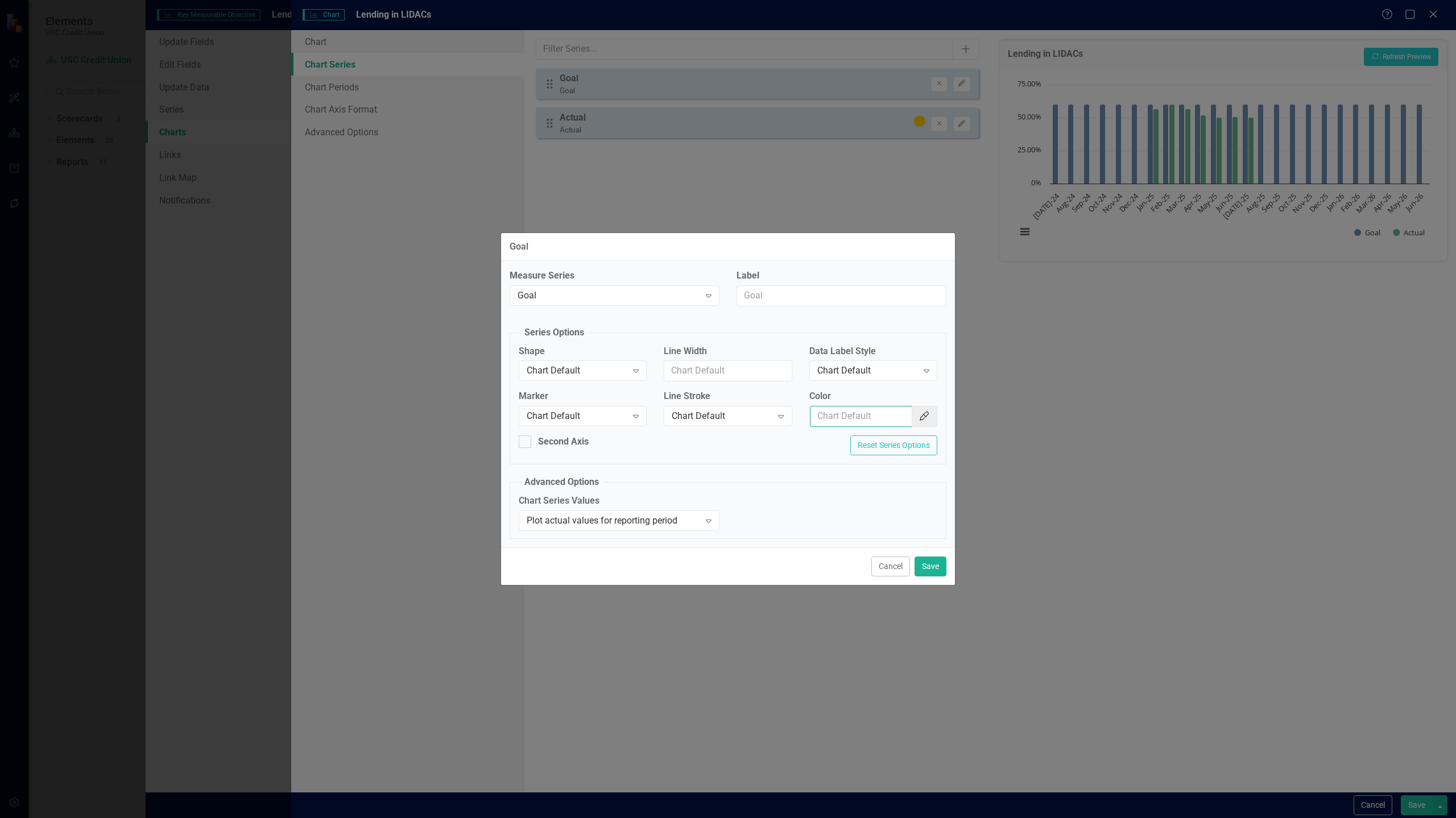
click at [879, 415] on input "Color" at bounding box center [862, 417] width 103 height 21
paste input "#990000"
type input "#990000"
click at [936, 570] on button "Save" at bounding box center [931, 567] width 32 height 20
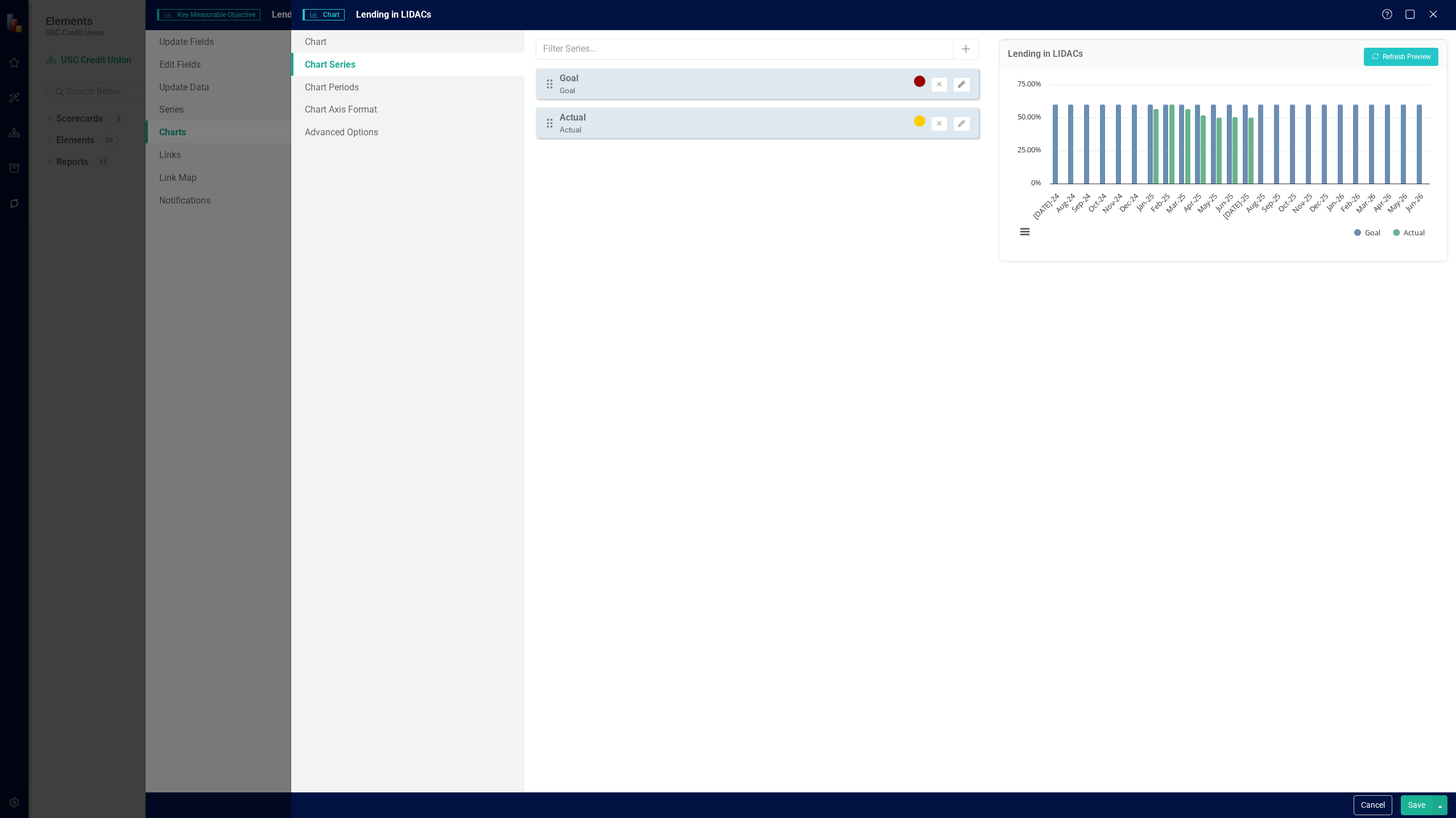
click at [964, 82] on icon "Edit" at bounding box center [962, 85] width 9 height 7
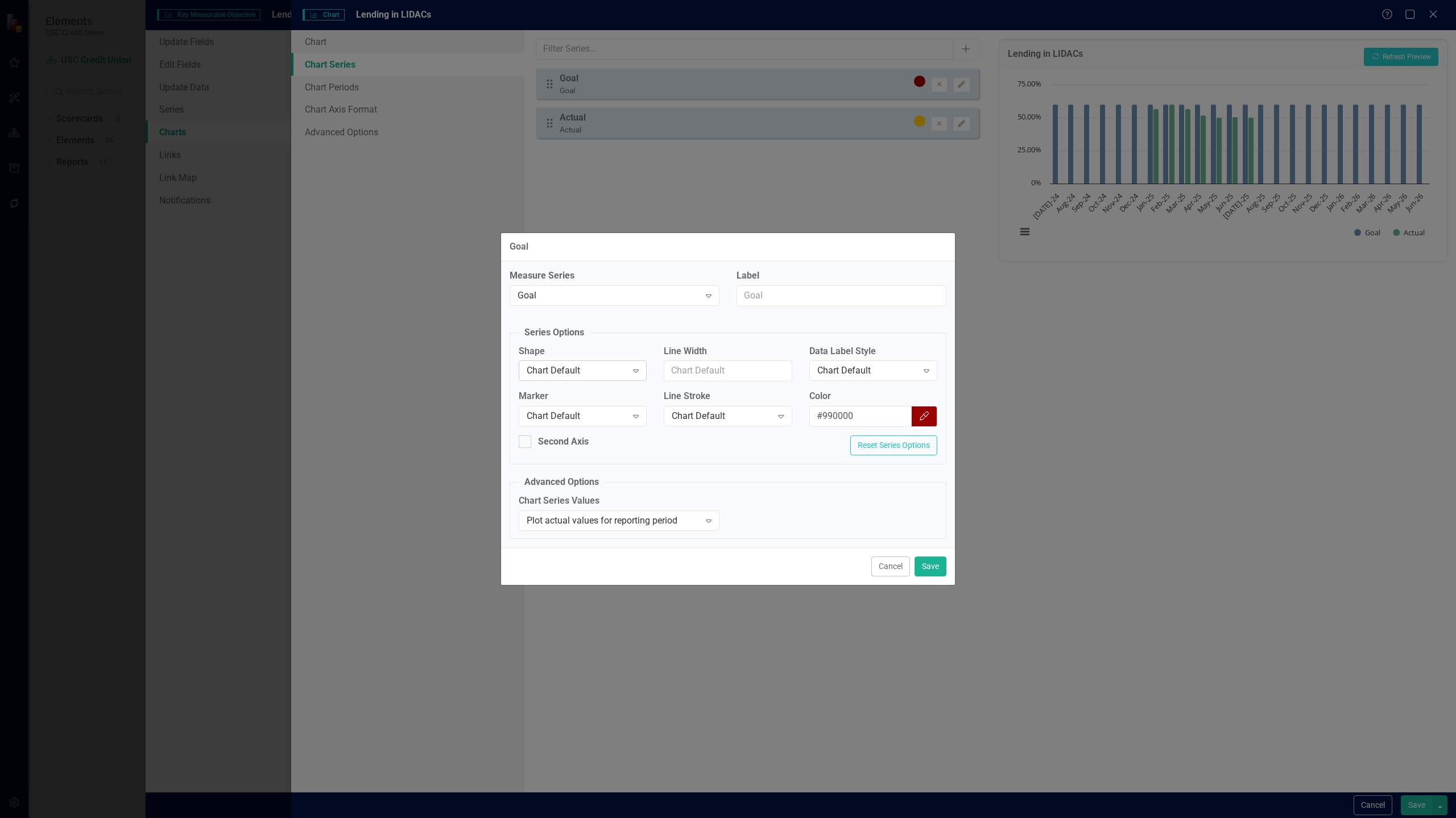
click at [619, 370] on div "Chart Default" at bounding box center [577, 371] width 100 height 13
click at [557, 425] on div "Line" at bounding box center [585, 428] width 110 height 13
click at [935, 565] on button "Save" at bounding box center [931, 567] width 32 height 20
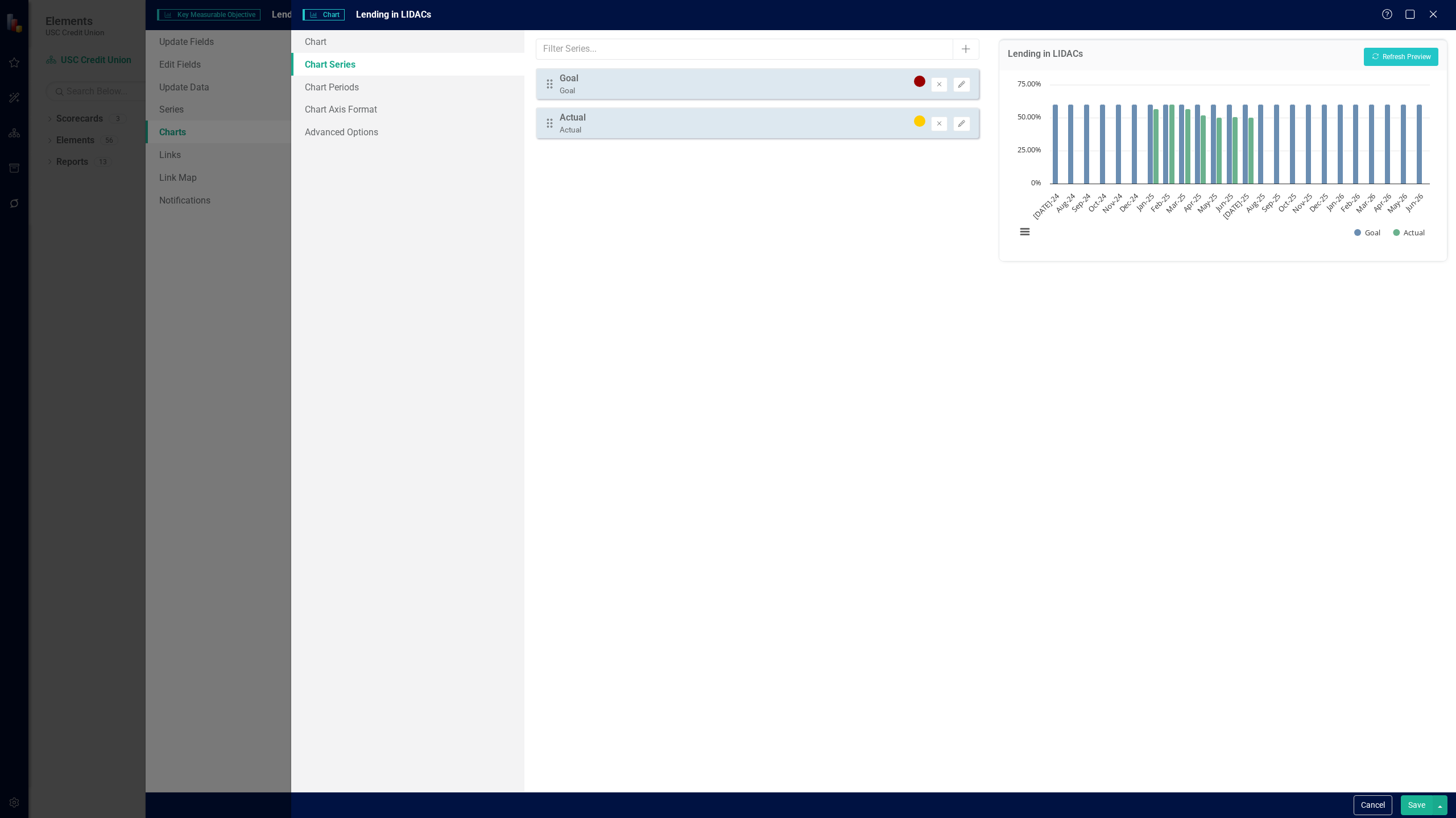
click at [1416, 801] on button "Save" at bounding box center [1417, 806] width 32 height 20
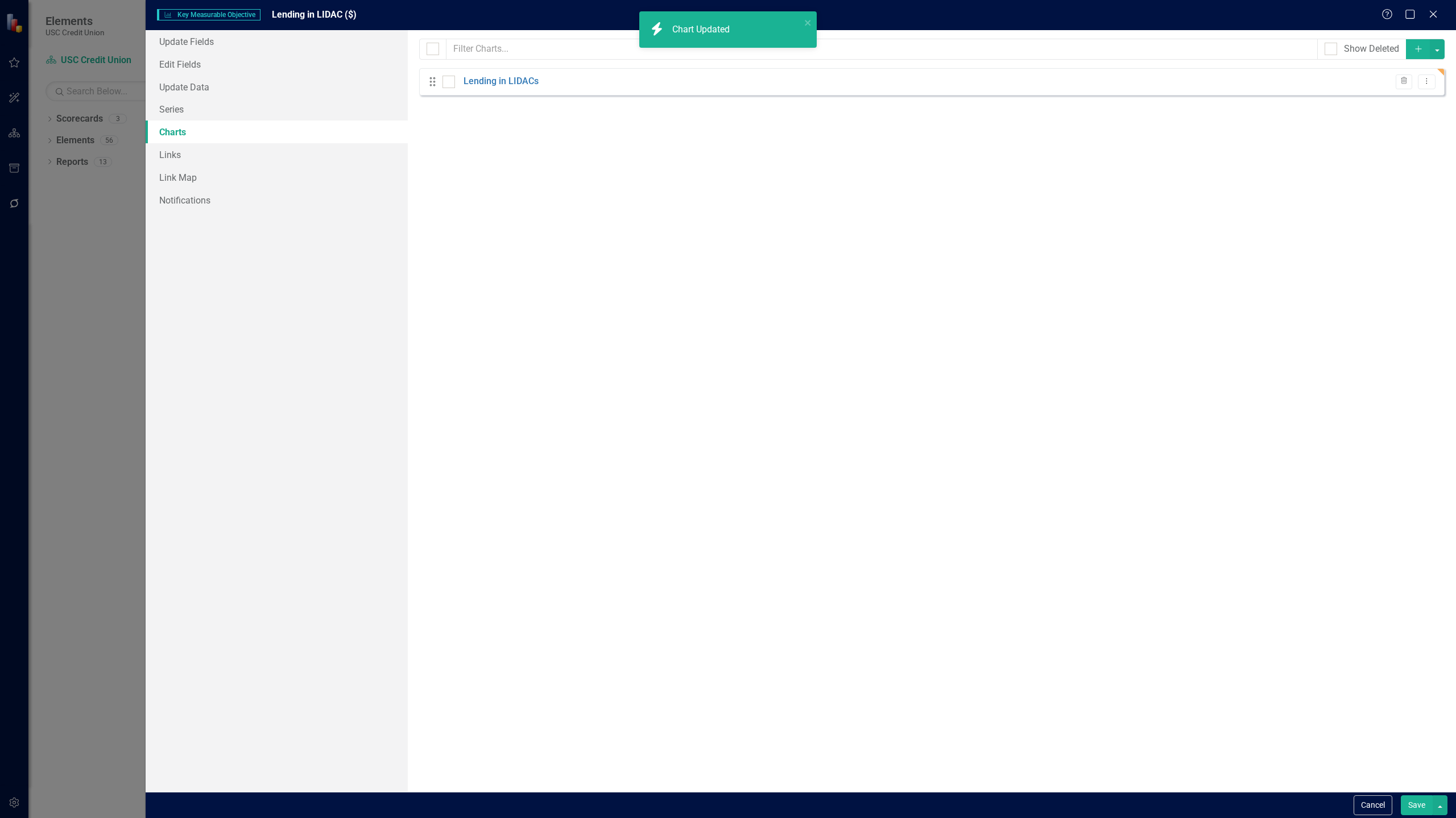
click at [1414, 807] on button "Save" at bounding box center [1417, 806] width 32 height 20
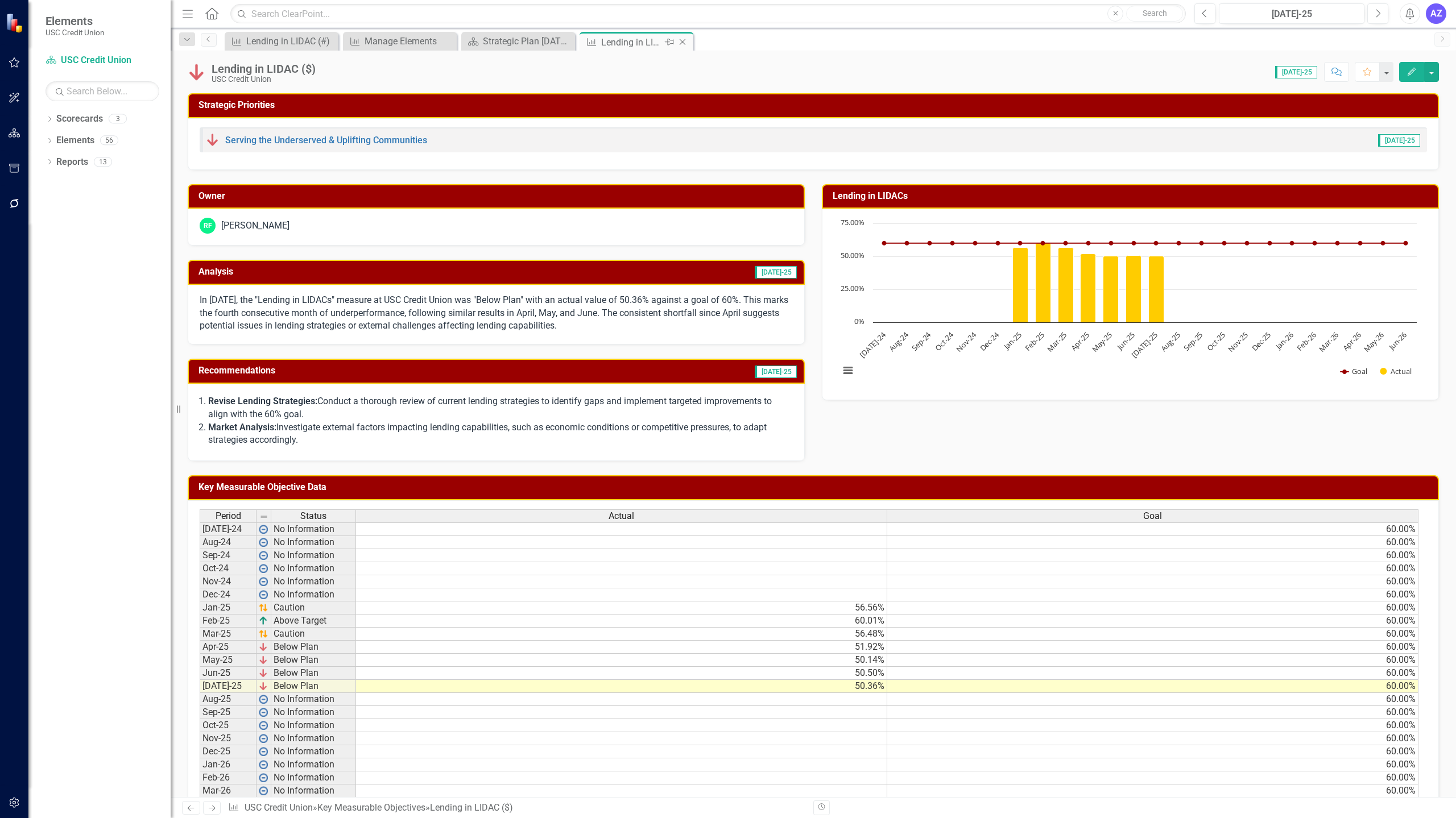
click at [684, 43] on icon at bounding box center [683, 42] width 6 height 6
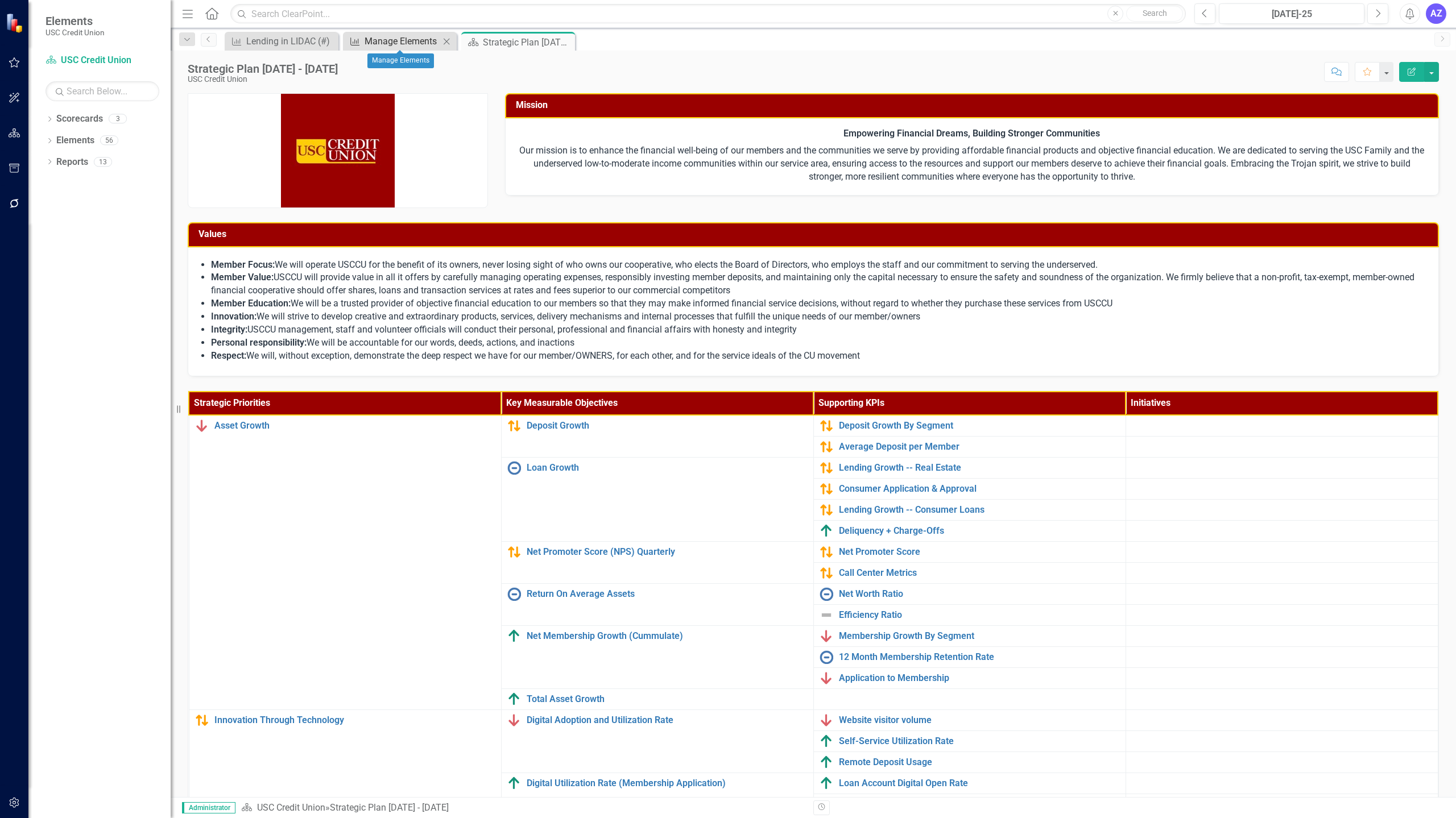
click at [410, 41] on div "Manage Elements" at bounding box center [402, 42] width 75 height 14
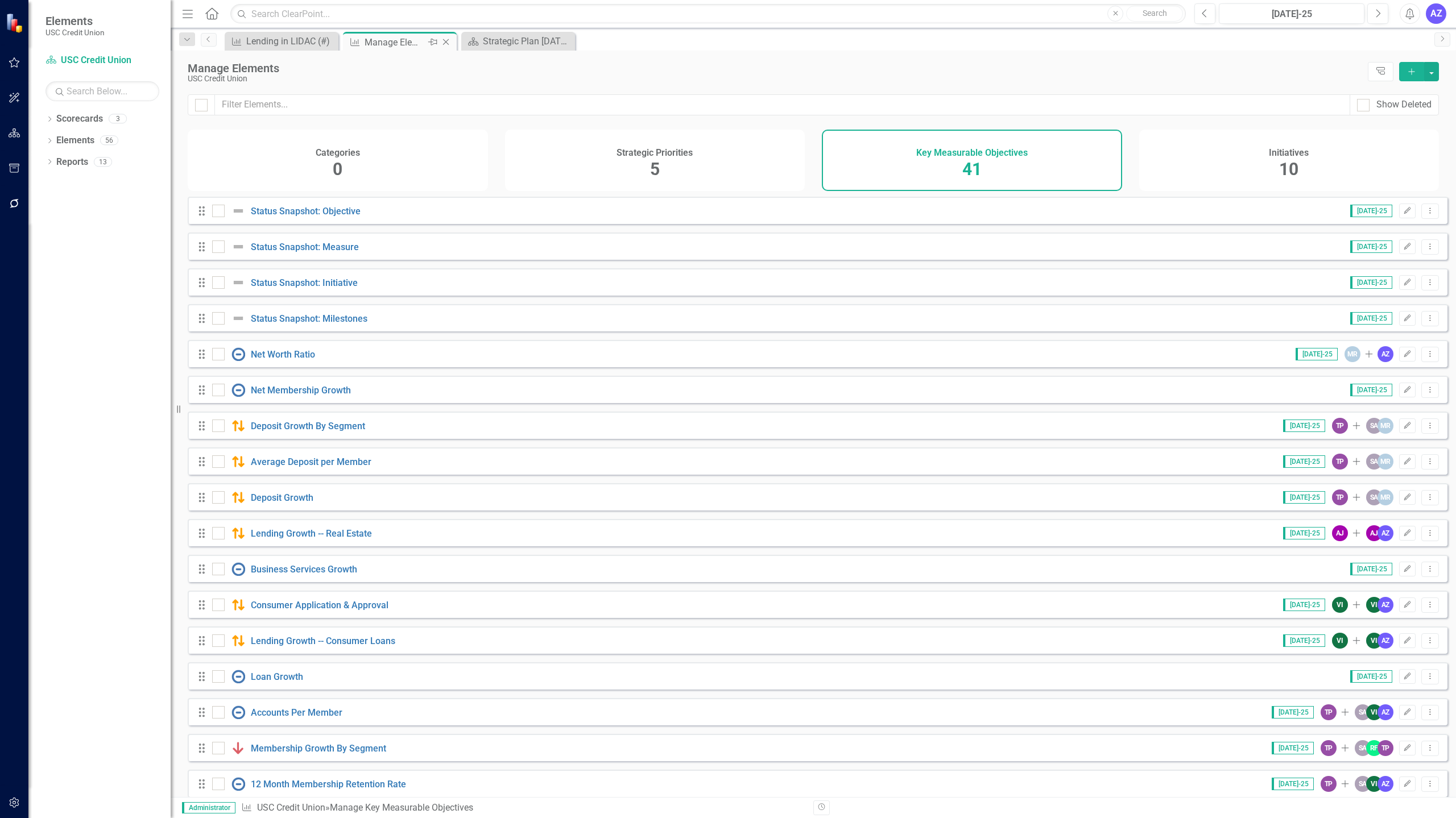
click at [446, 39] on icon "Close" at bounding box center [446, 42] width 11 height 9
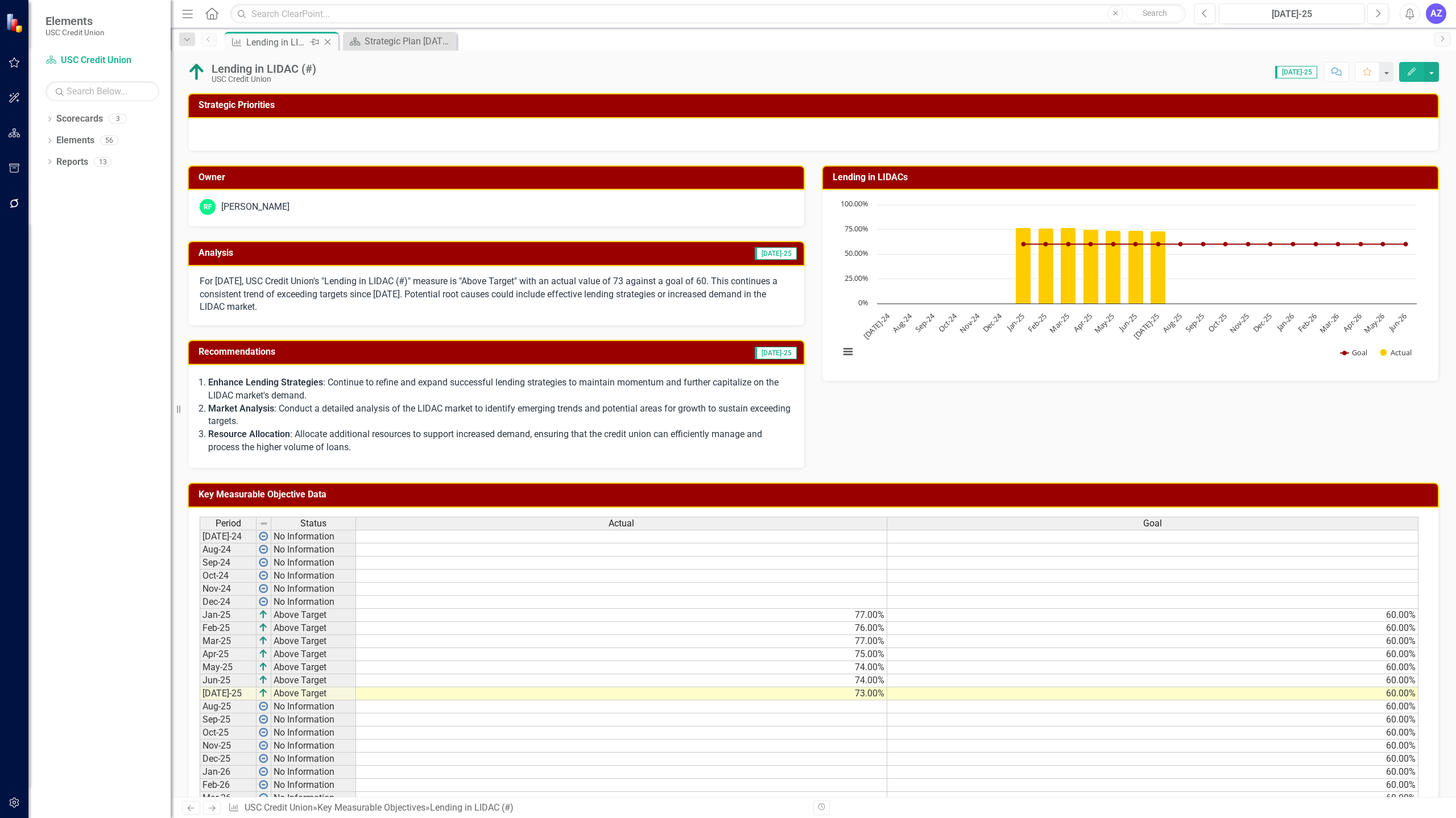
click at [327, 43] on icon "Close" at bounding box center [327, 42] width 11 height 9
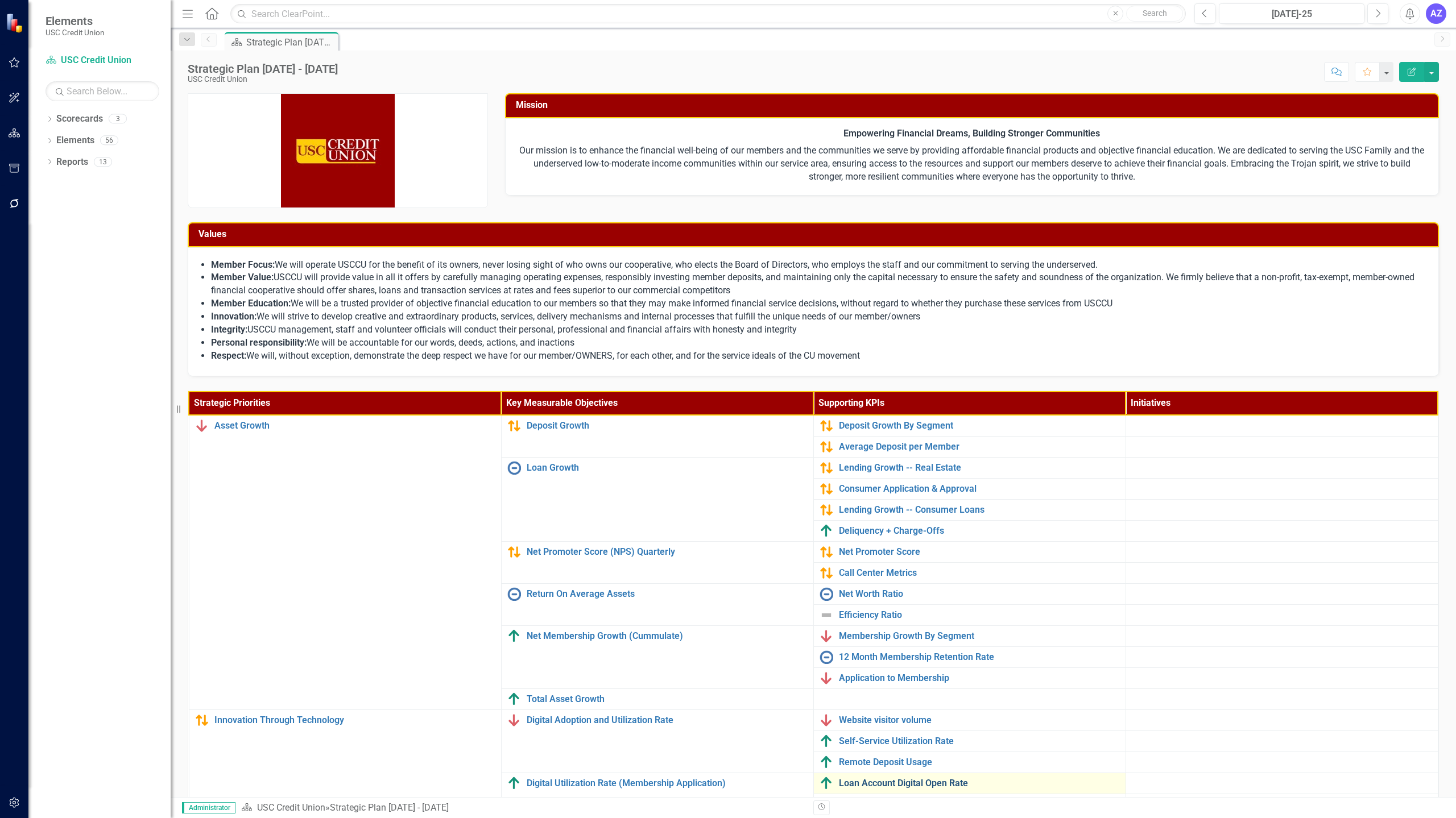
scroll to position [142, 0]
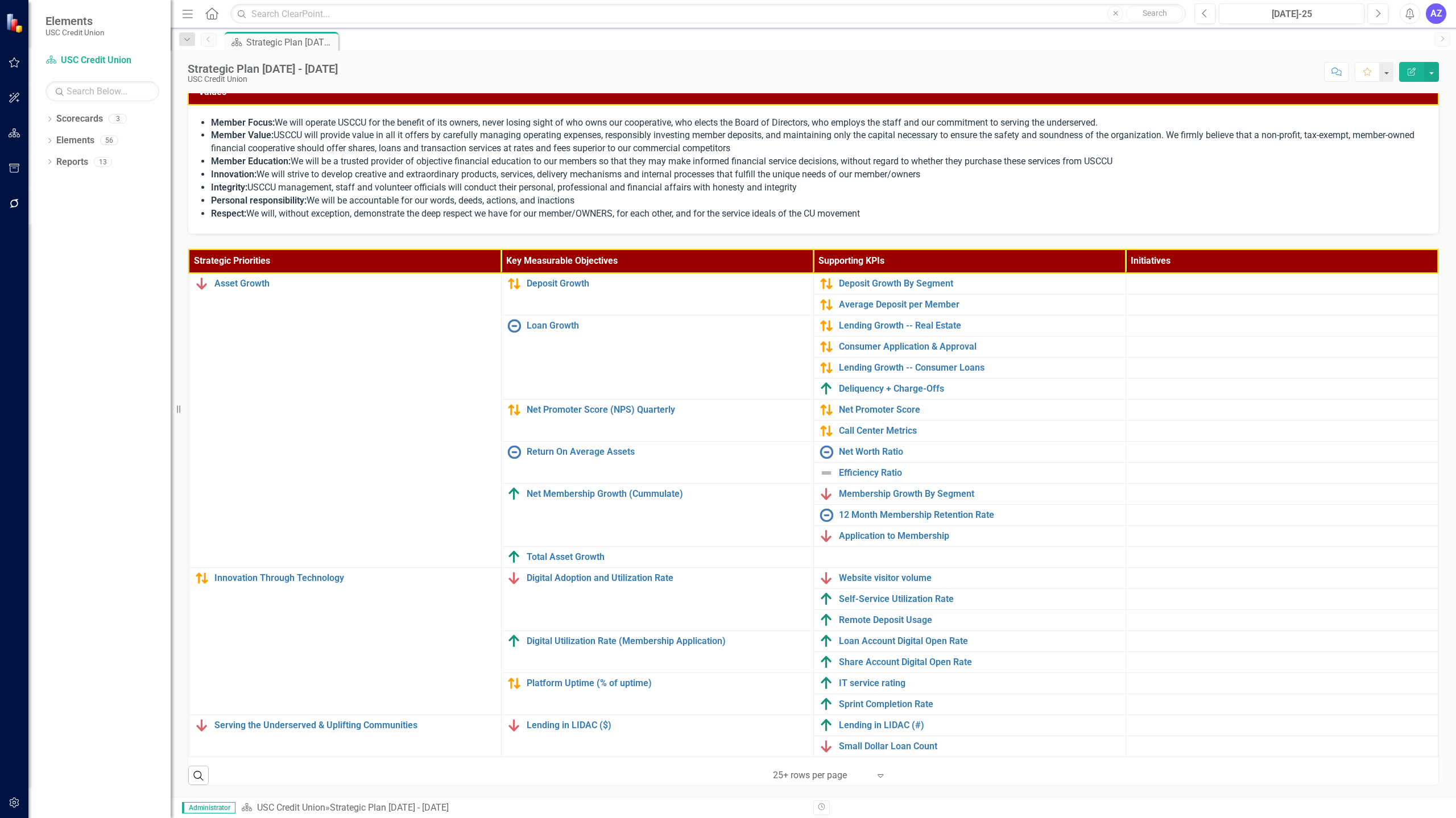
click at [164, 312] on div "Dropdown Scorecards 3 Dropdown USC Credit Union Child Scorecard Template ✈️ Upw…" at bounding box center [99, 463] width 142 height 708
